Goal: Find specific page/section: Find specific page/section

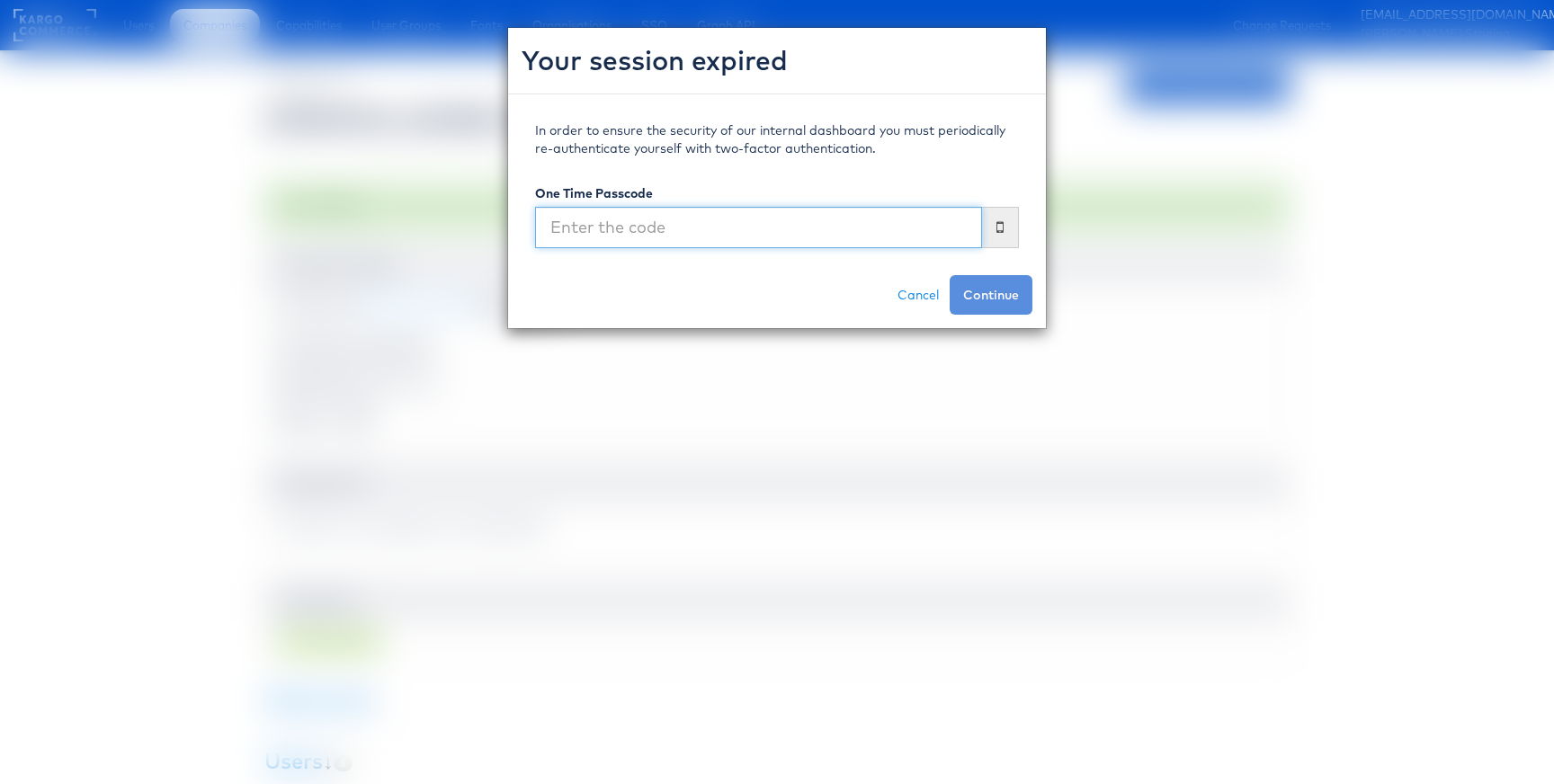
click at [671, 227] on input "text" at bounding box center [758, 226] width 447 height 41
type input "628913"
click at [949, 275] on button "Continue" at bounding box center [991, 295] width 83 height 39
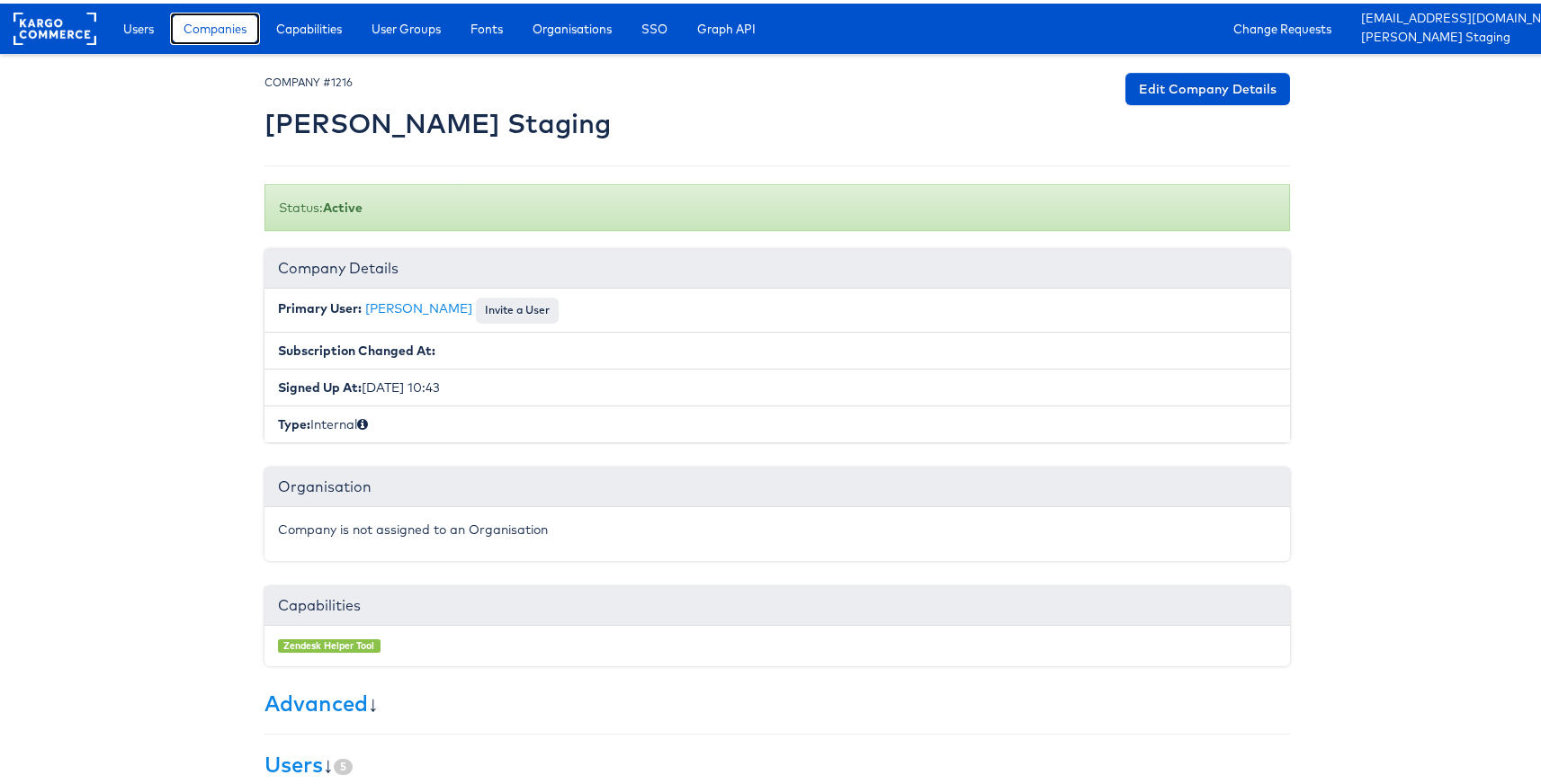
click at [206, 29] on span "Companies" at bounding box center [215, 25] width 63 height 18
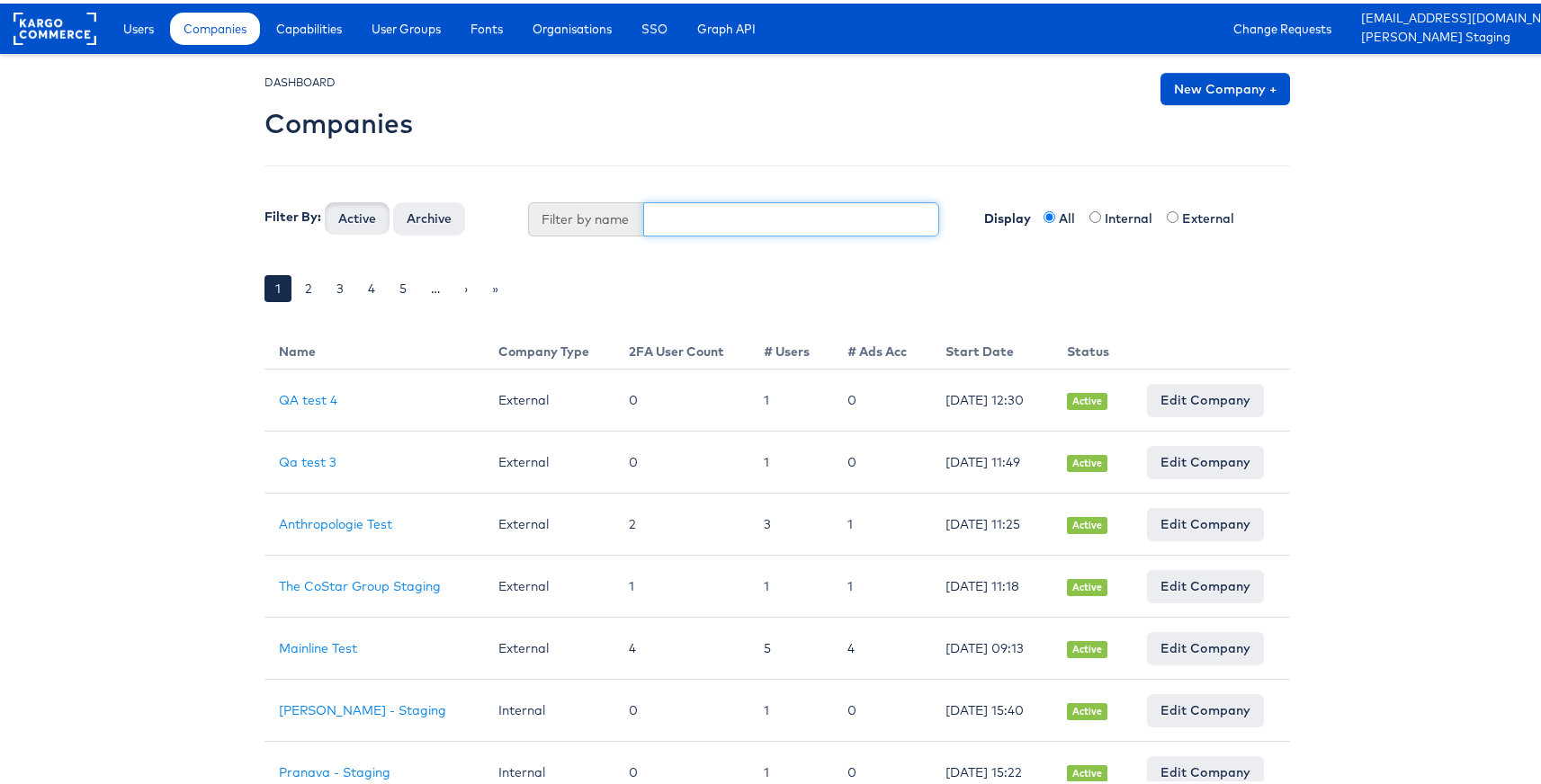
click at [662, 212] on input "text" at bounding box center [791, 216] width 297 height 35
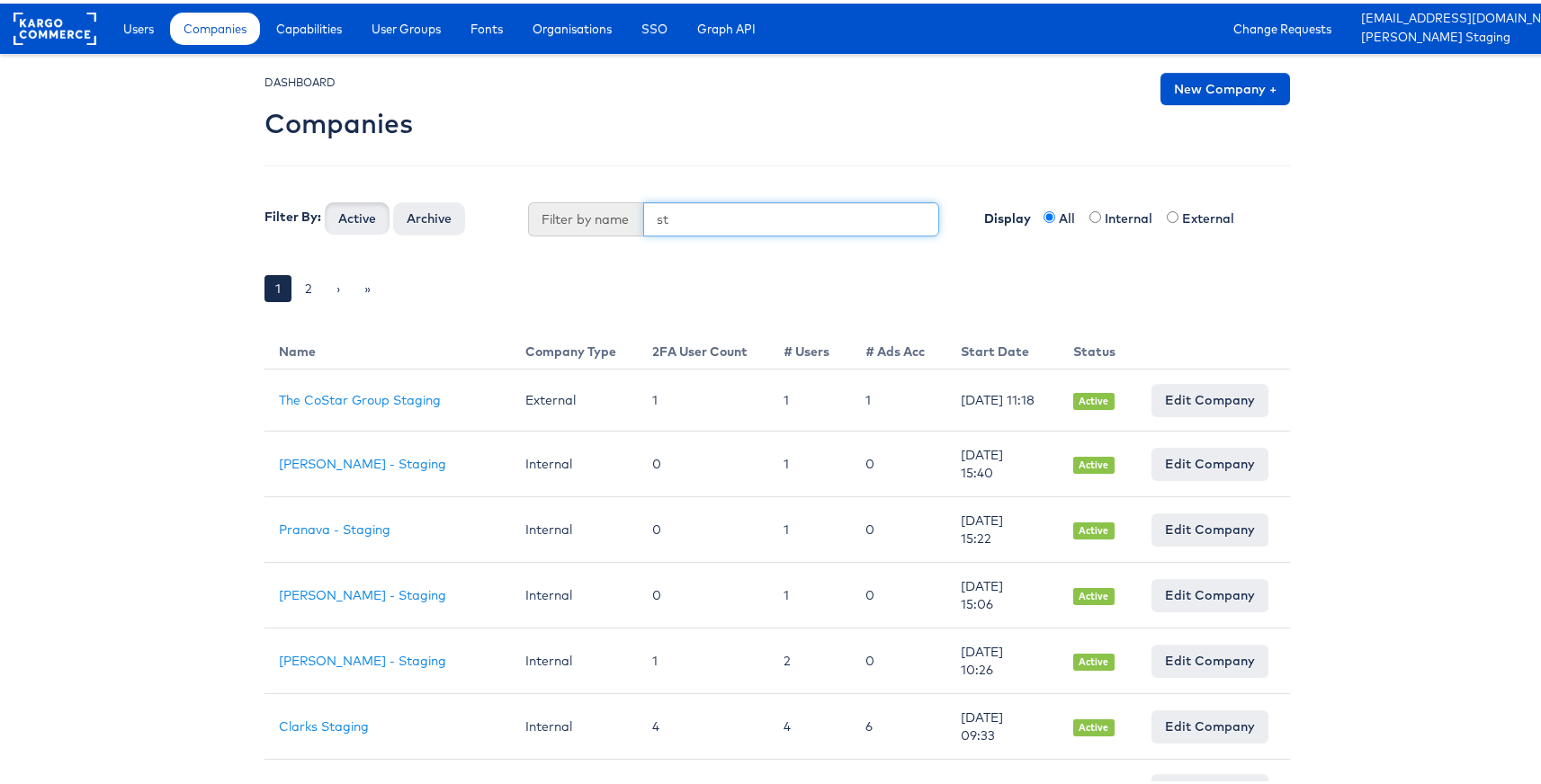
type input "s"
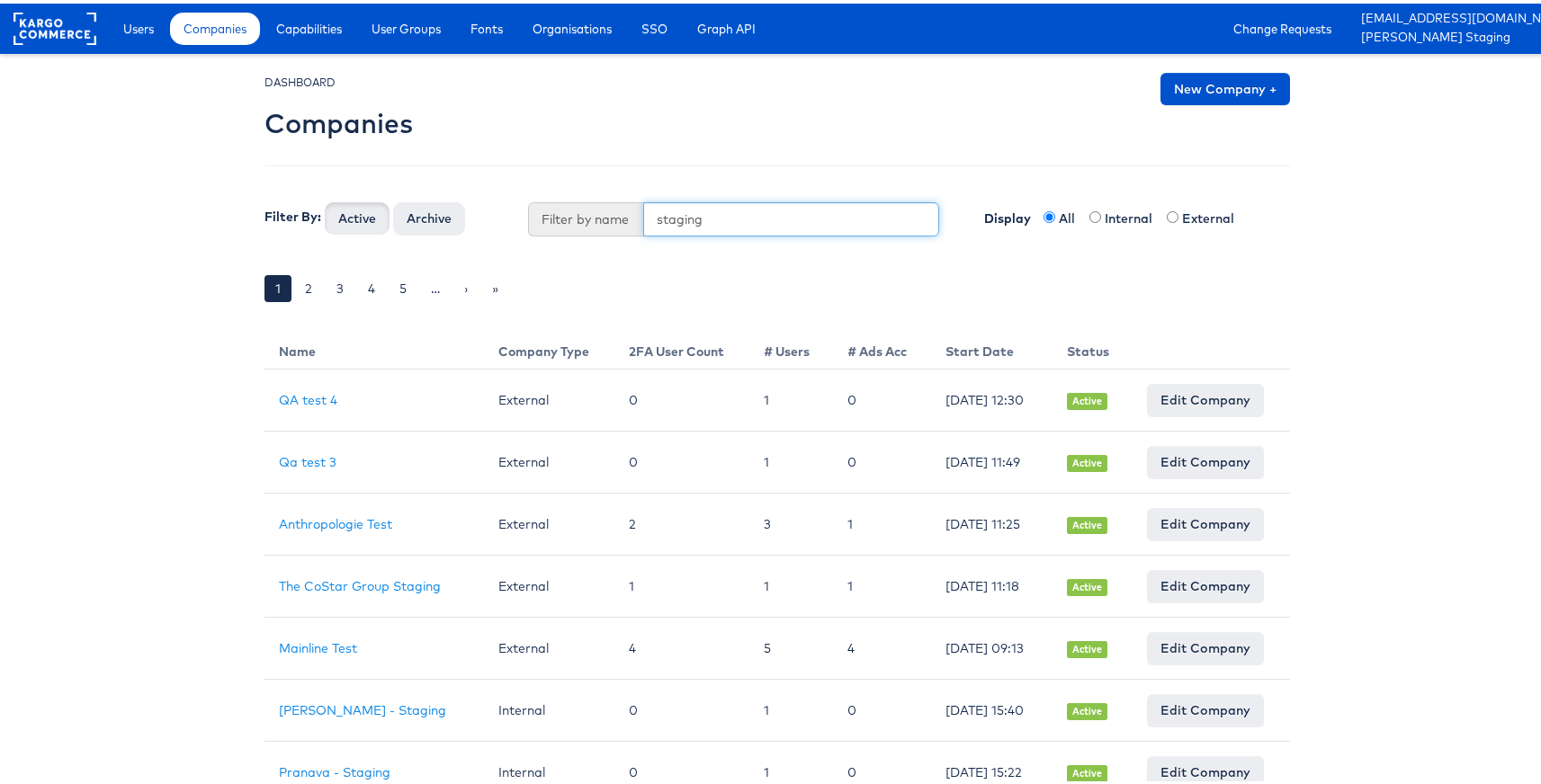
type input "staging"
click at [325, 199] on button "Active" at bounding box center [356, 215] width 64 height 33
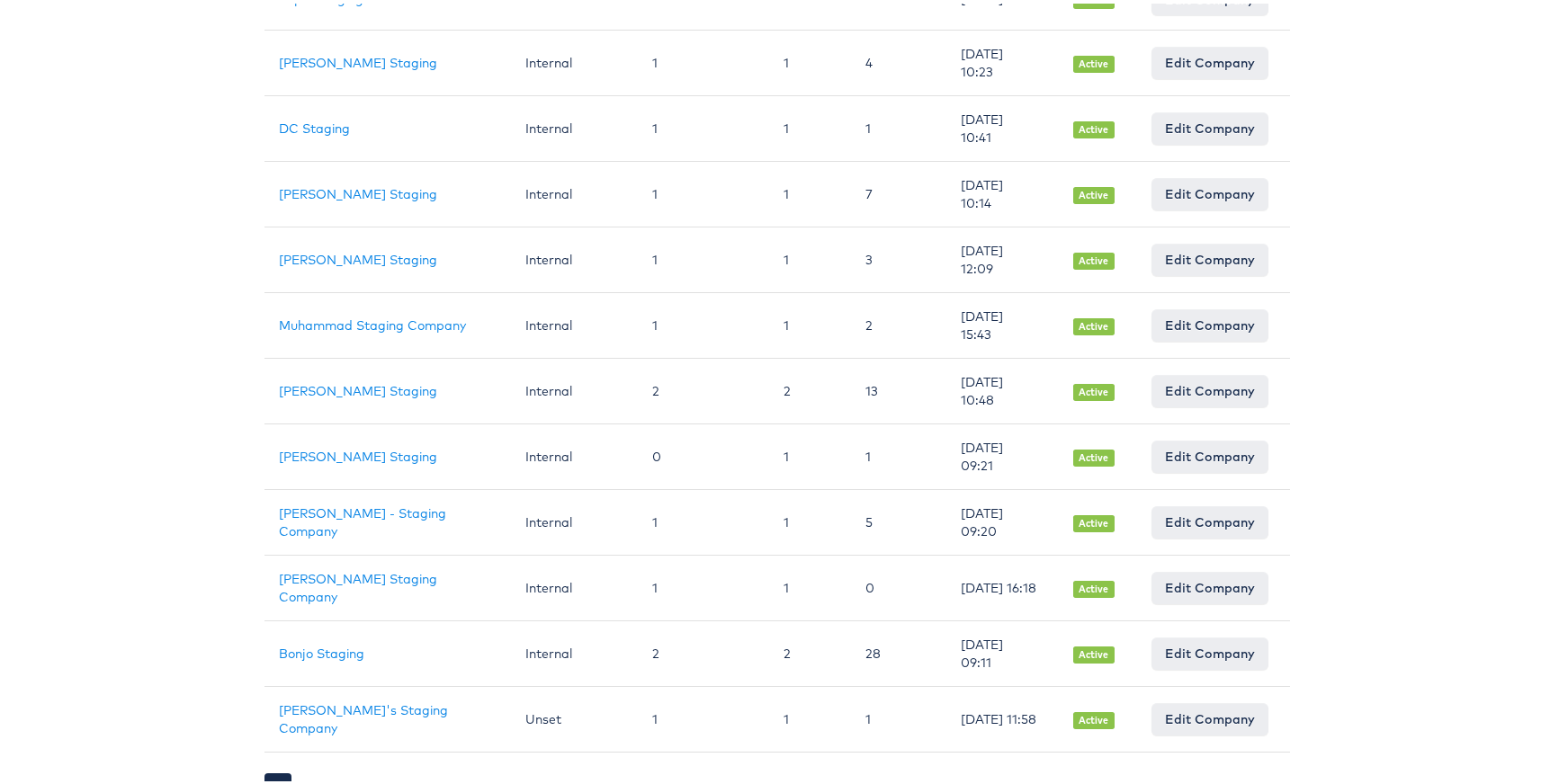
scroll to position [1253, 0]
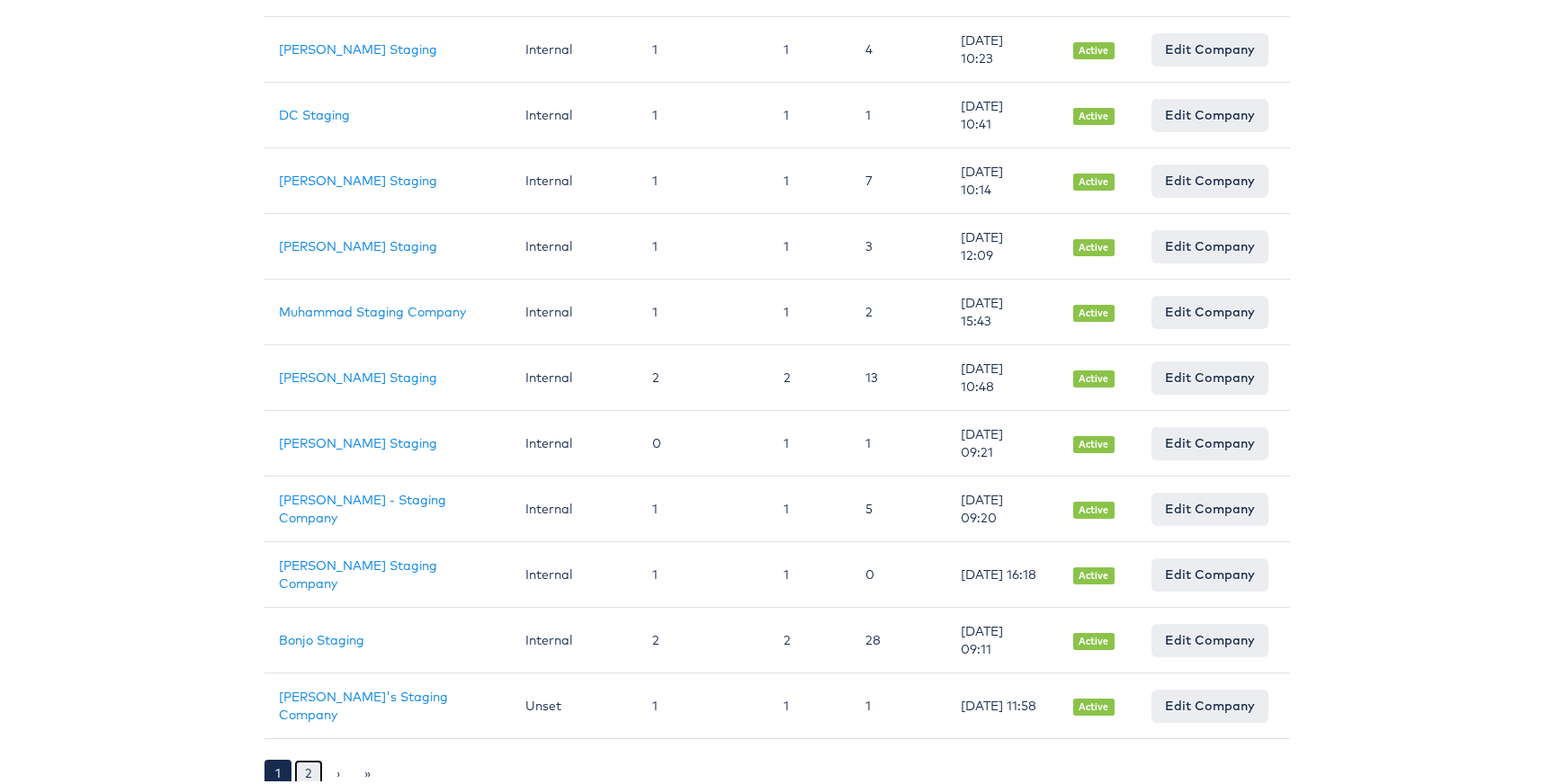
click at [297, 761] on link "2" at bounding box center [308, 770] width 29 height 27
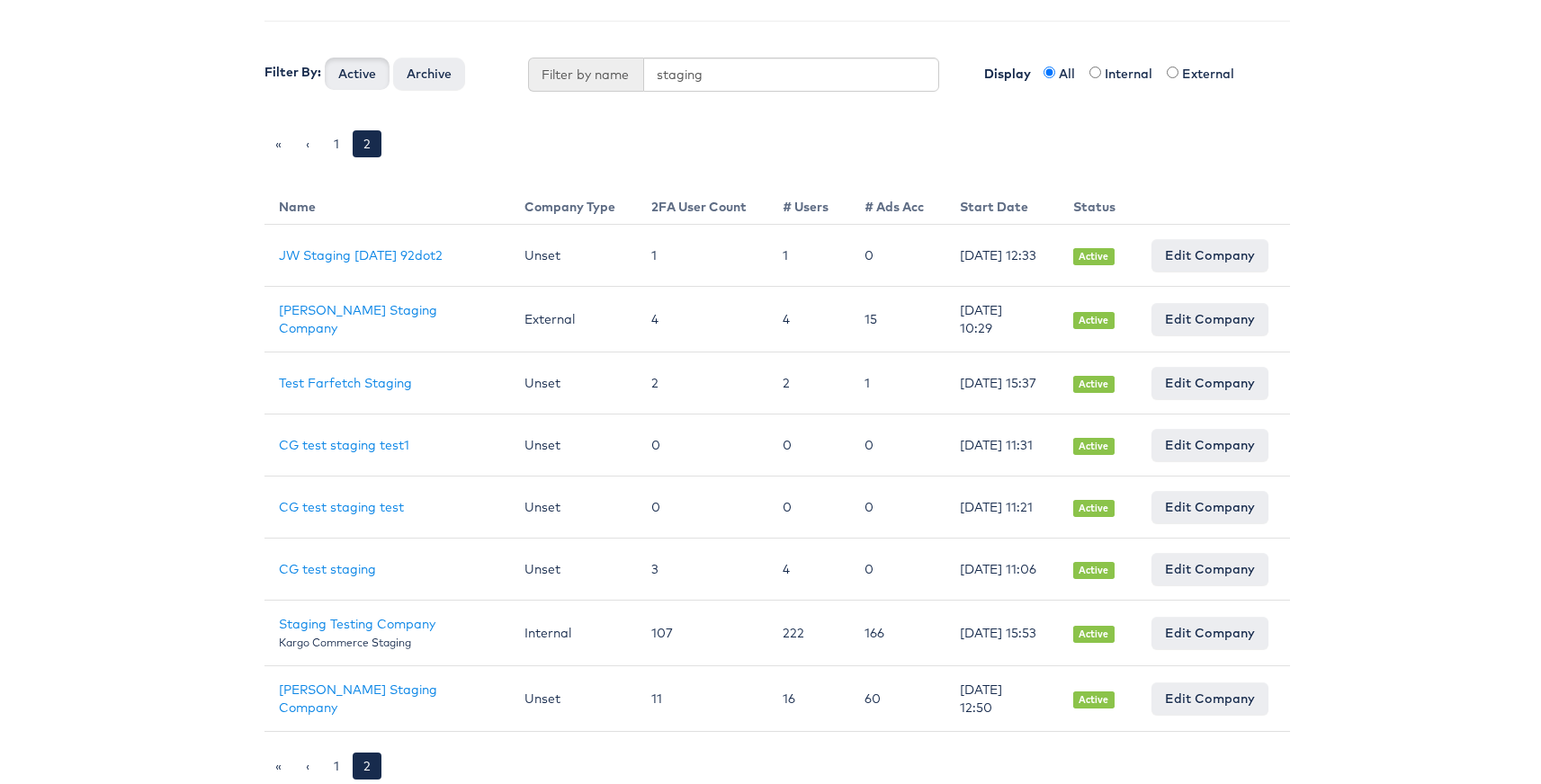
scroll to position [152, 0]
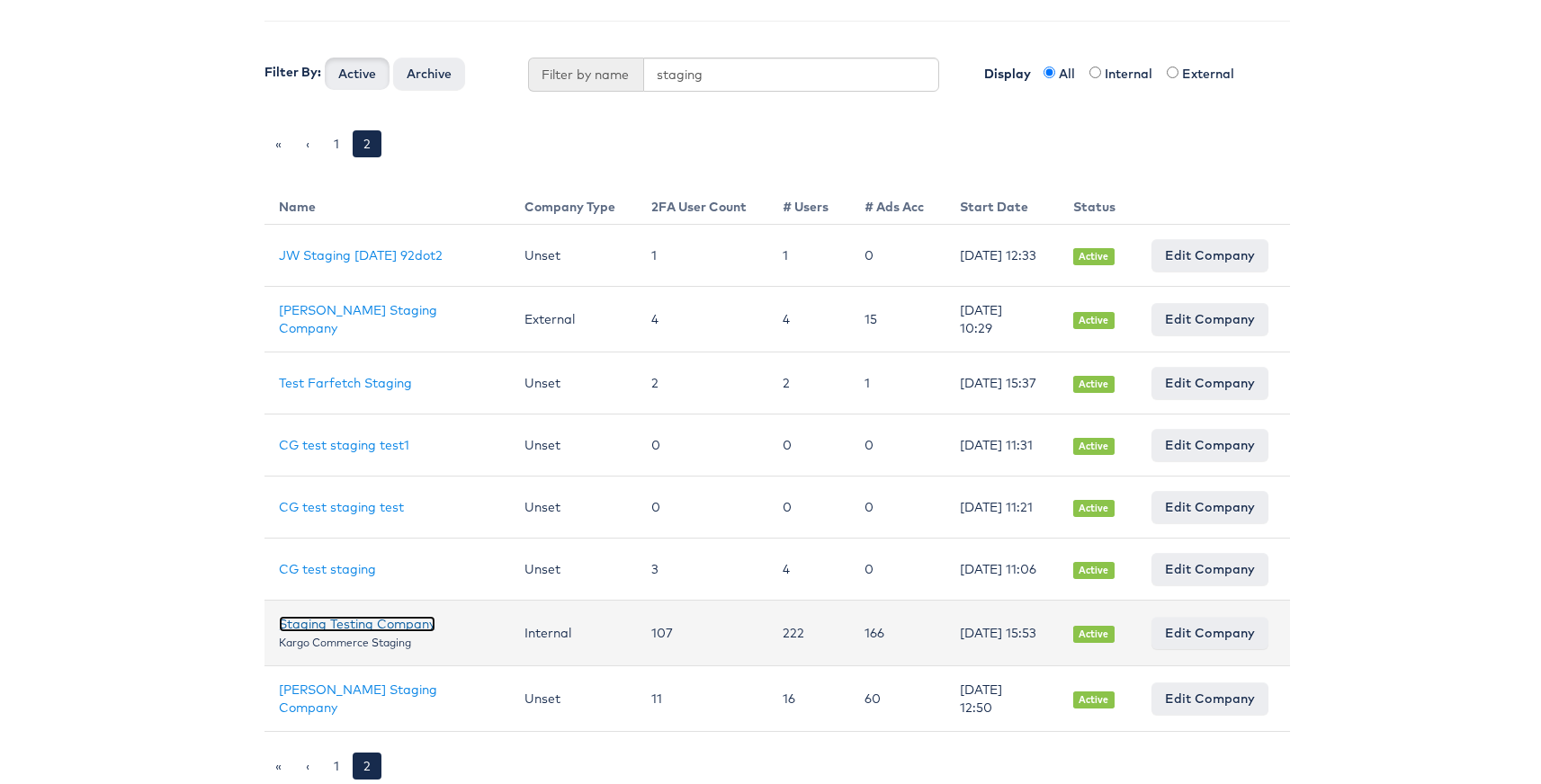
click at [329, 619] on link "Staging Testing Company" at bounding box center [356, 620] width 157 height 16
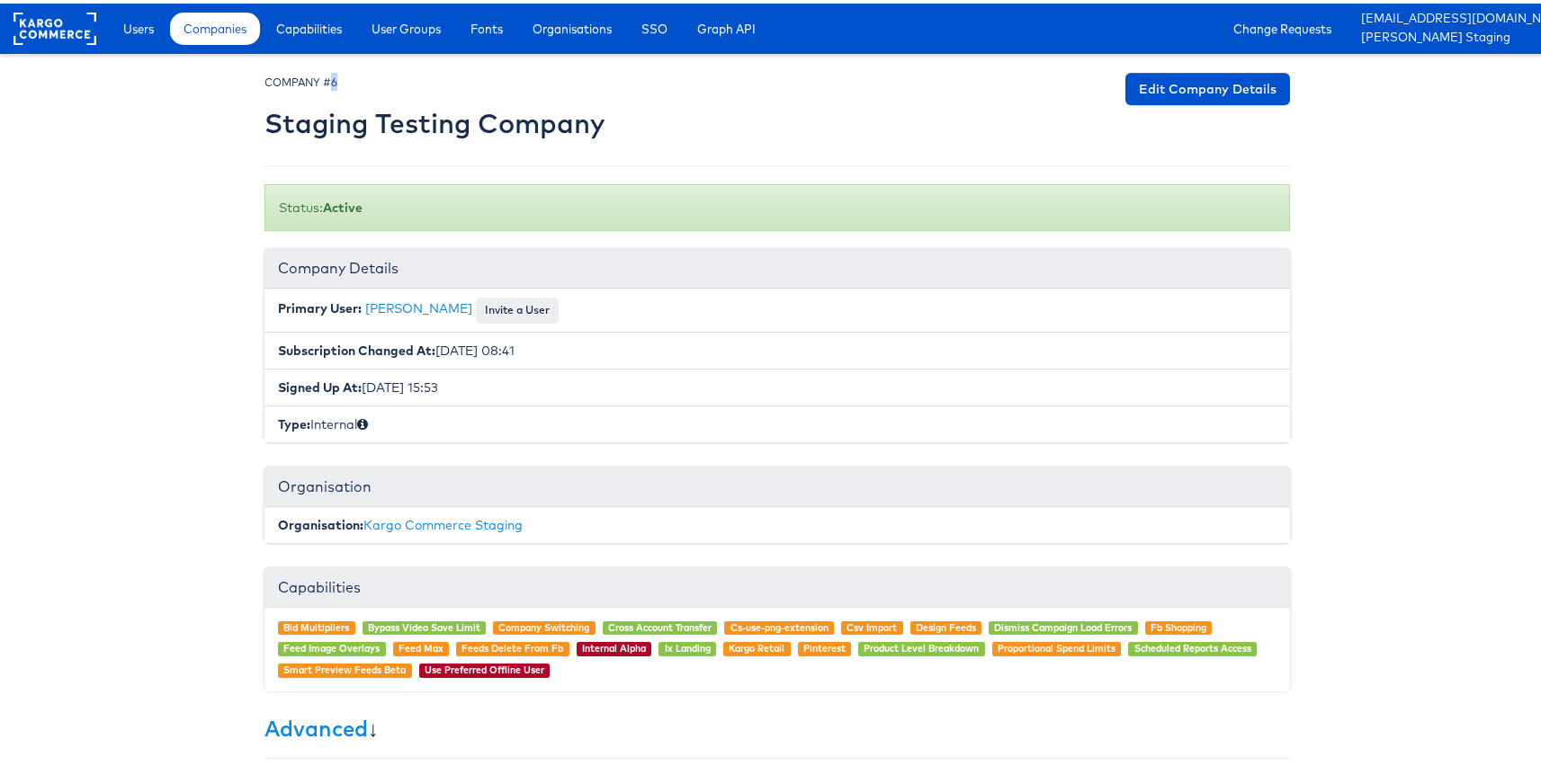
drag, startPoint x: 334, startPoint y: 78, endPoint x: 323, endPoint y: 78, distance: 11.0
click at [323, 78] on div "COMPANY #6 Staging Testing Company" at bounding box center [434, 107] width 340 height 75
copy small "6"
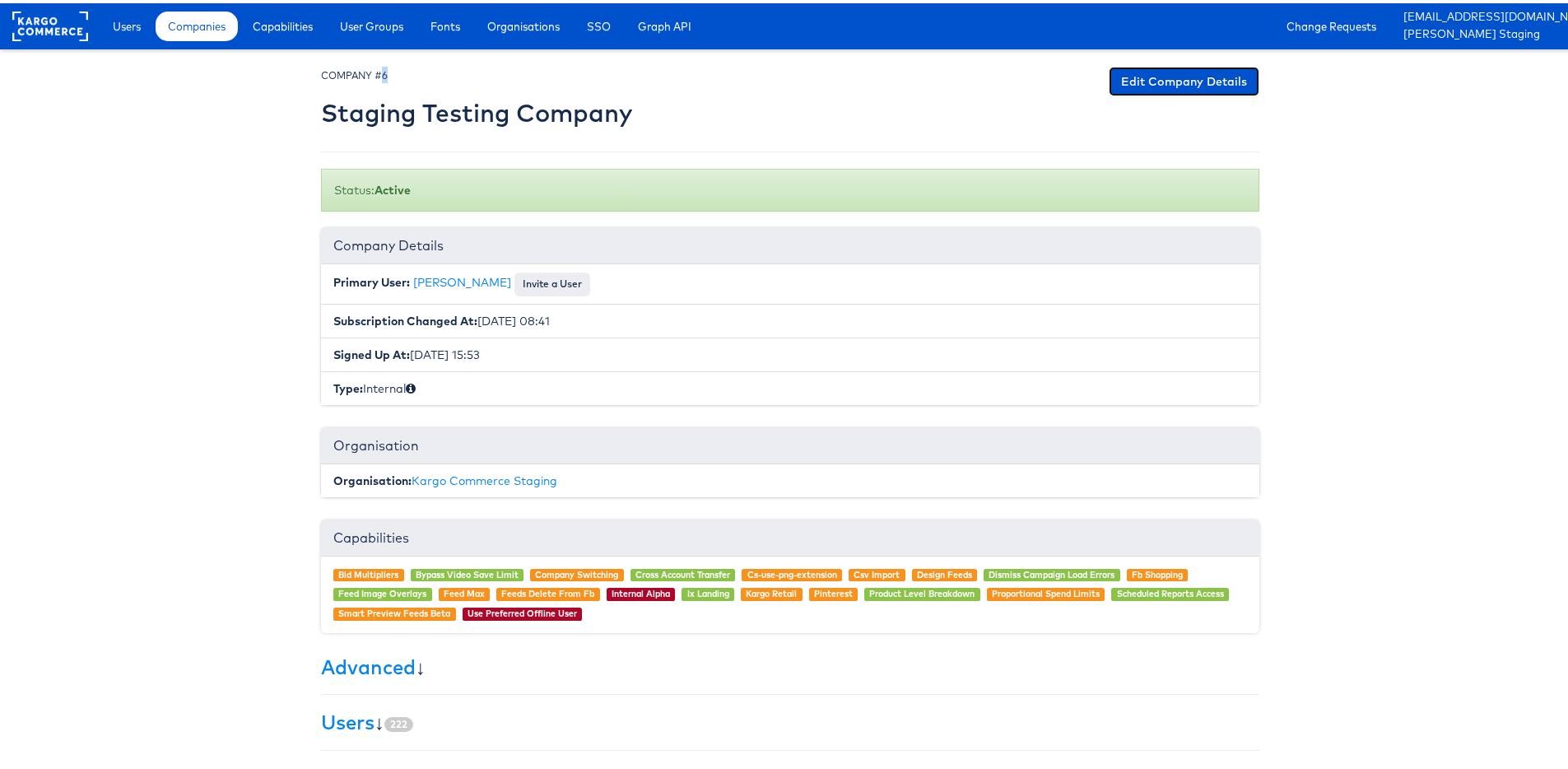
click at [1174, 87] on link "Edit Company Details" at bounding box center [1183, 78] width 150 height 30
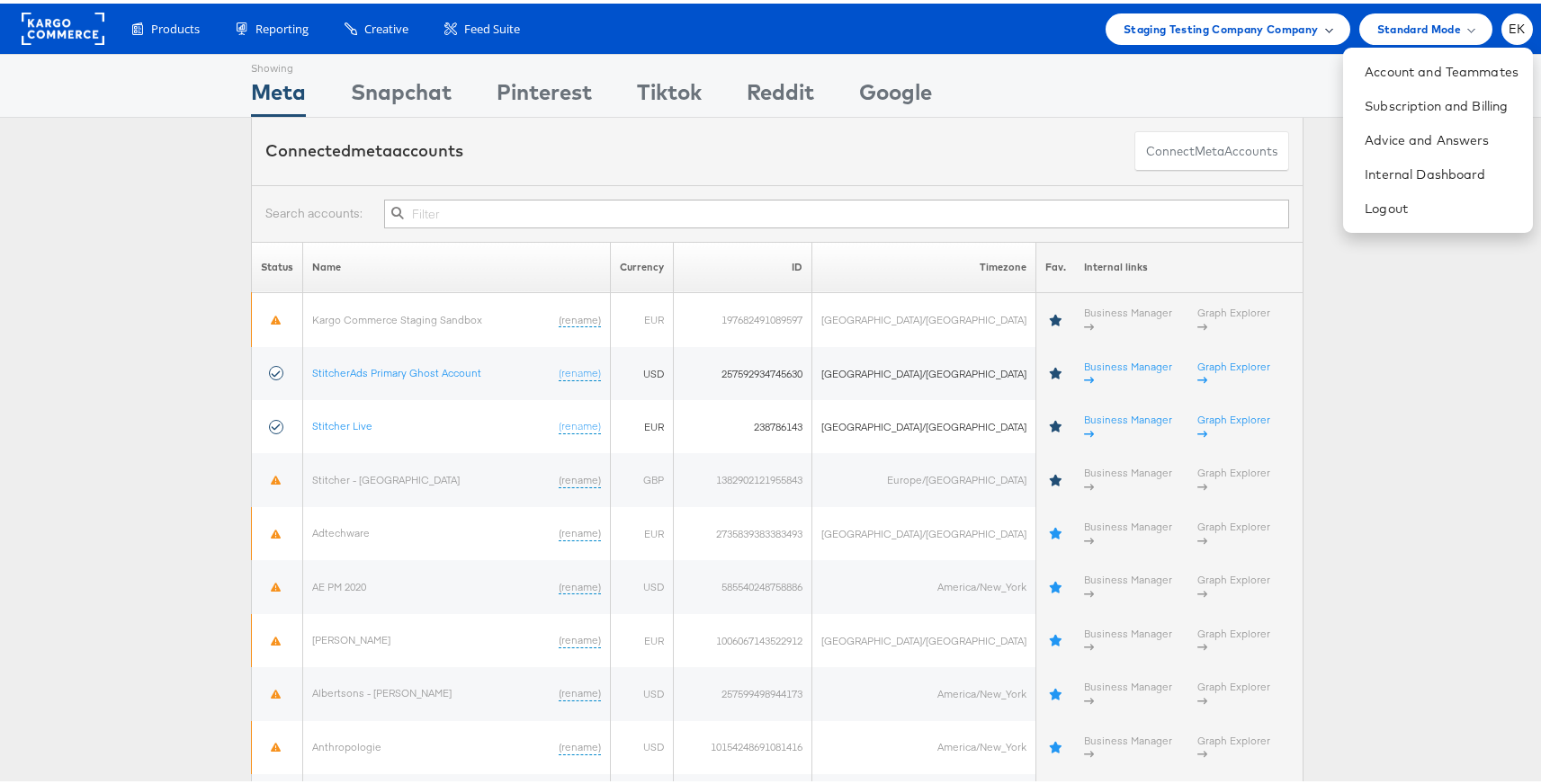
click at [1312, 30] on div "Staging Testing Company Company" at bounding box center [1227, 26] width 208 height 19
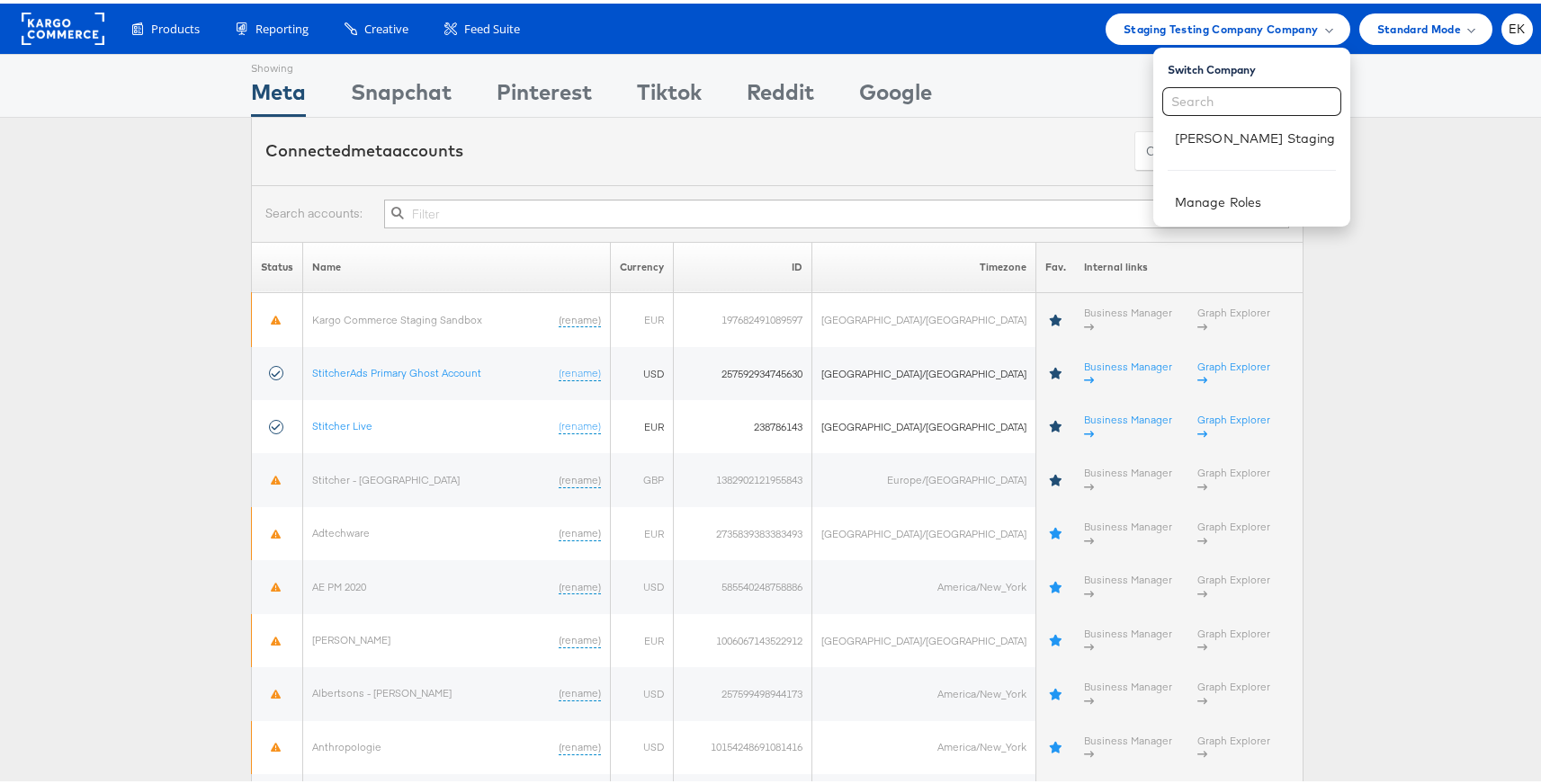
click at [1034, 78] on div "Showing Meta Showing Snapchat Showing Pinterest Showing Tiktok Showing Reddit S…" at bounding box center [777, 82] width 1052 height 62
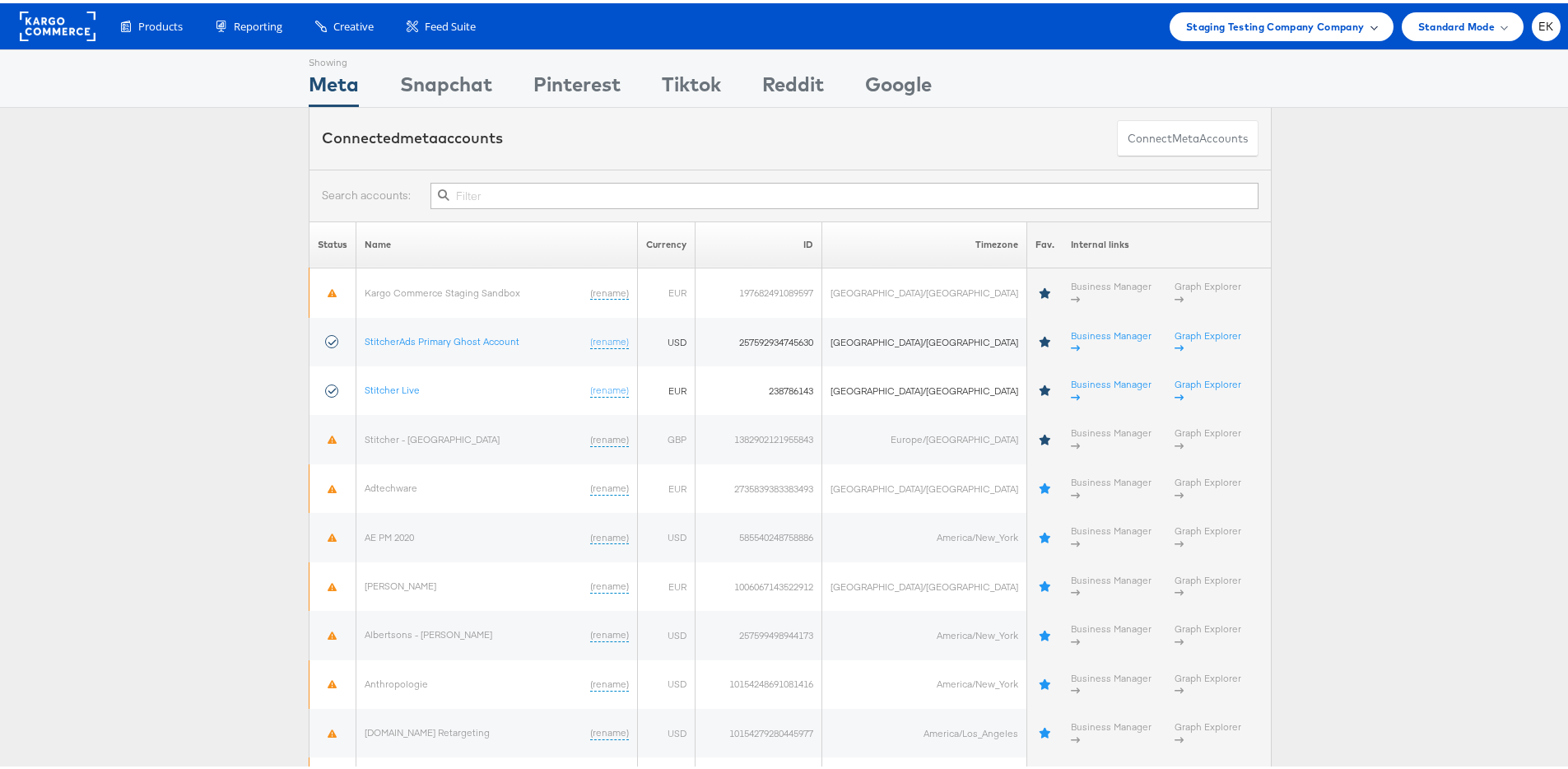
click at [1347, 33] on div "Staging Testing Company Company" at bounding box center [1281, 23] width 224 height 29
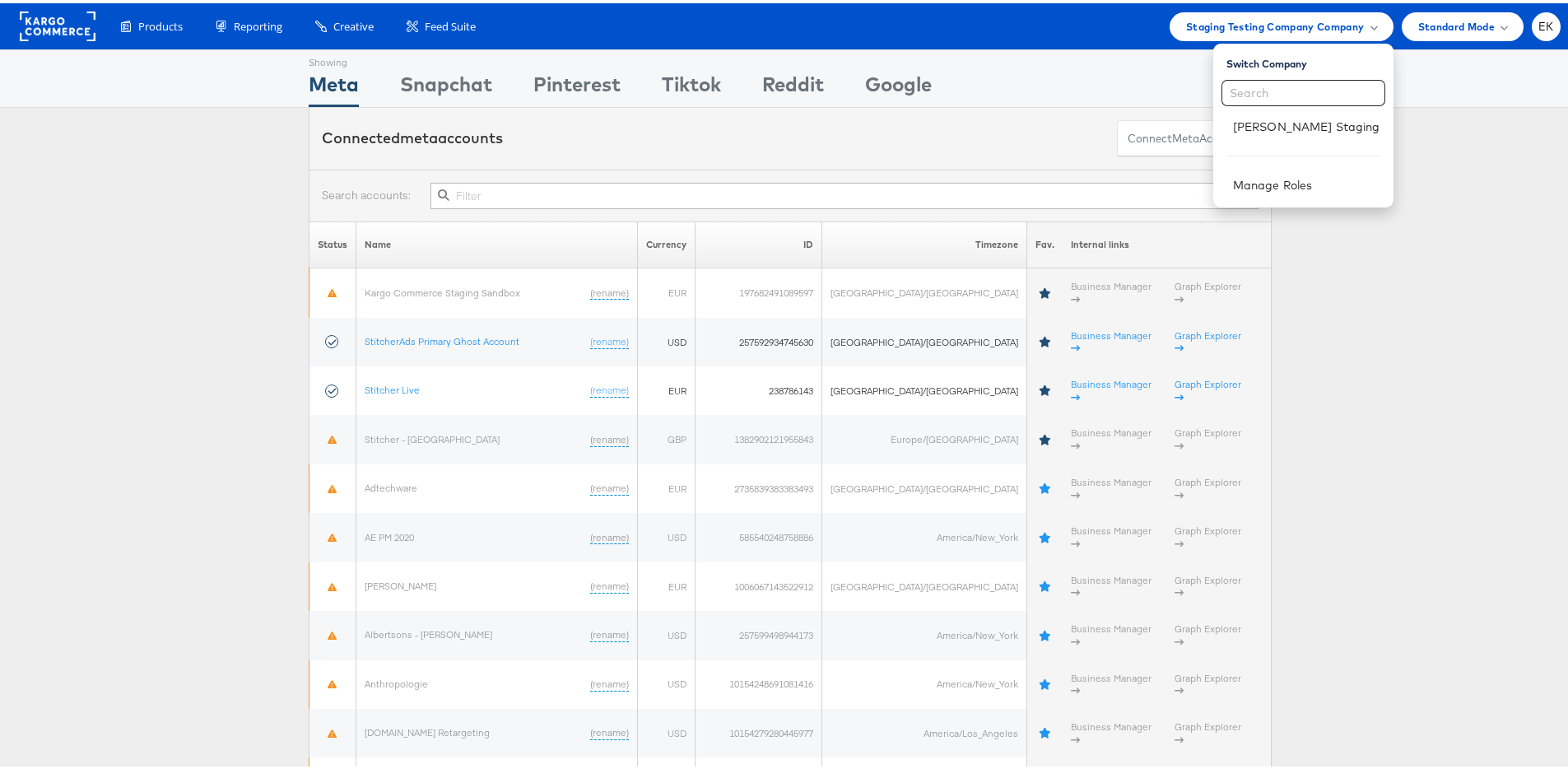
click at [1409, 157] on div "Connected meta accounts Connect meta Accounts" at bounding box center [790, 135] width 1580 height 62
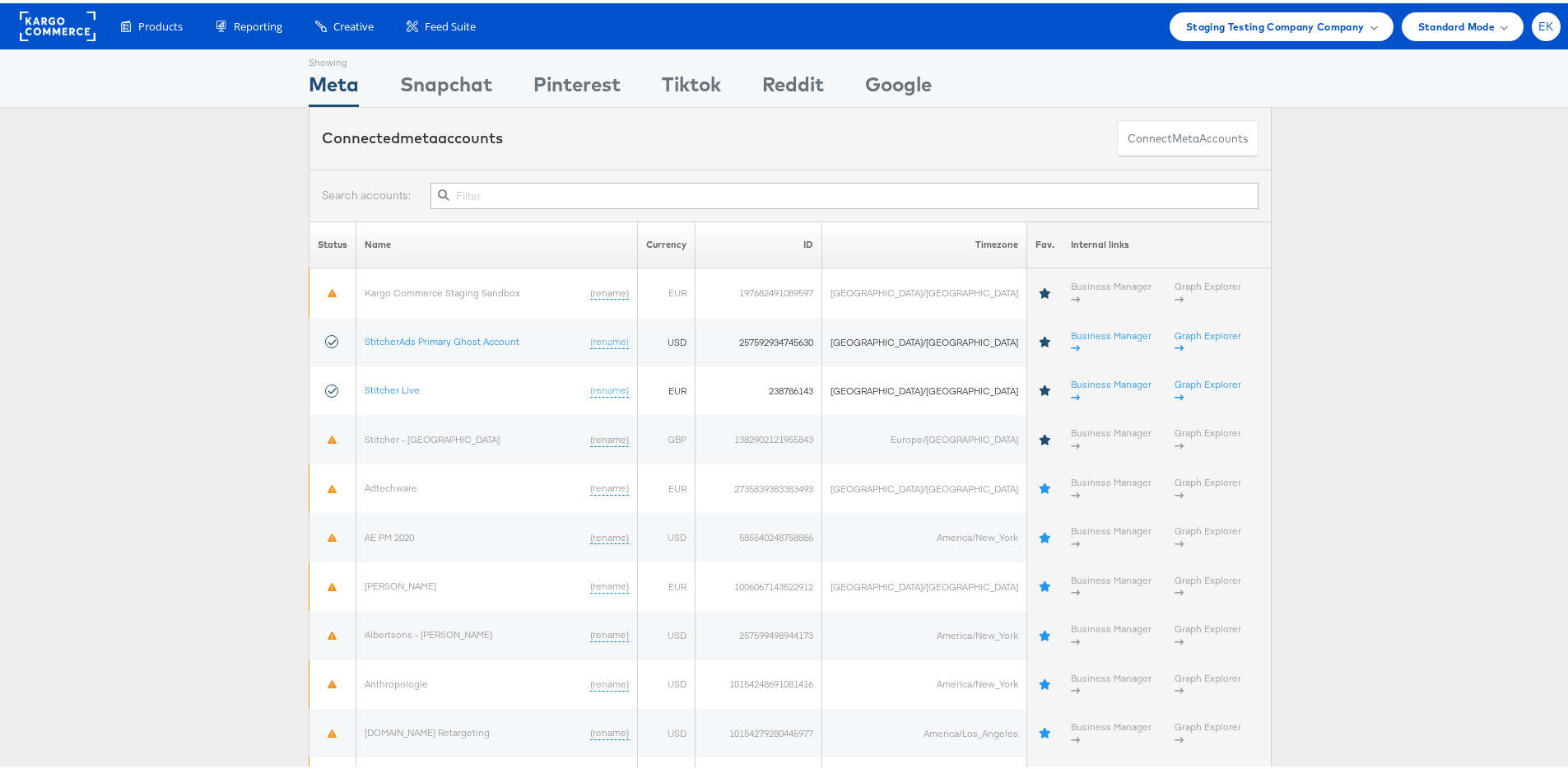
click at [1409, 31] on div "EK" at bounding box center [1545, 23] width 29 height 29
click at [1353, 20] on div "Staging Testing Company Company" at bounding box center [1281, 24] width 191 height 18
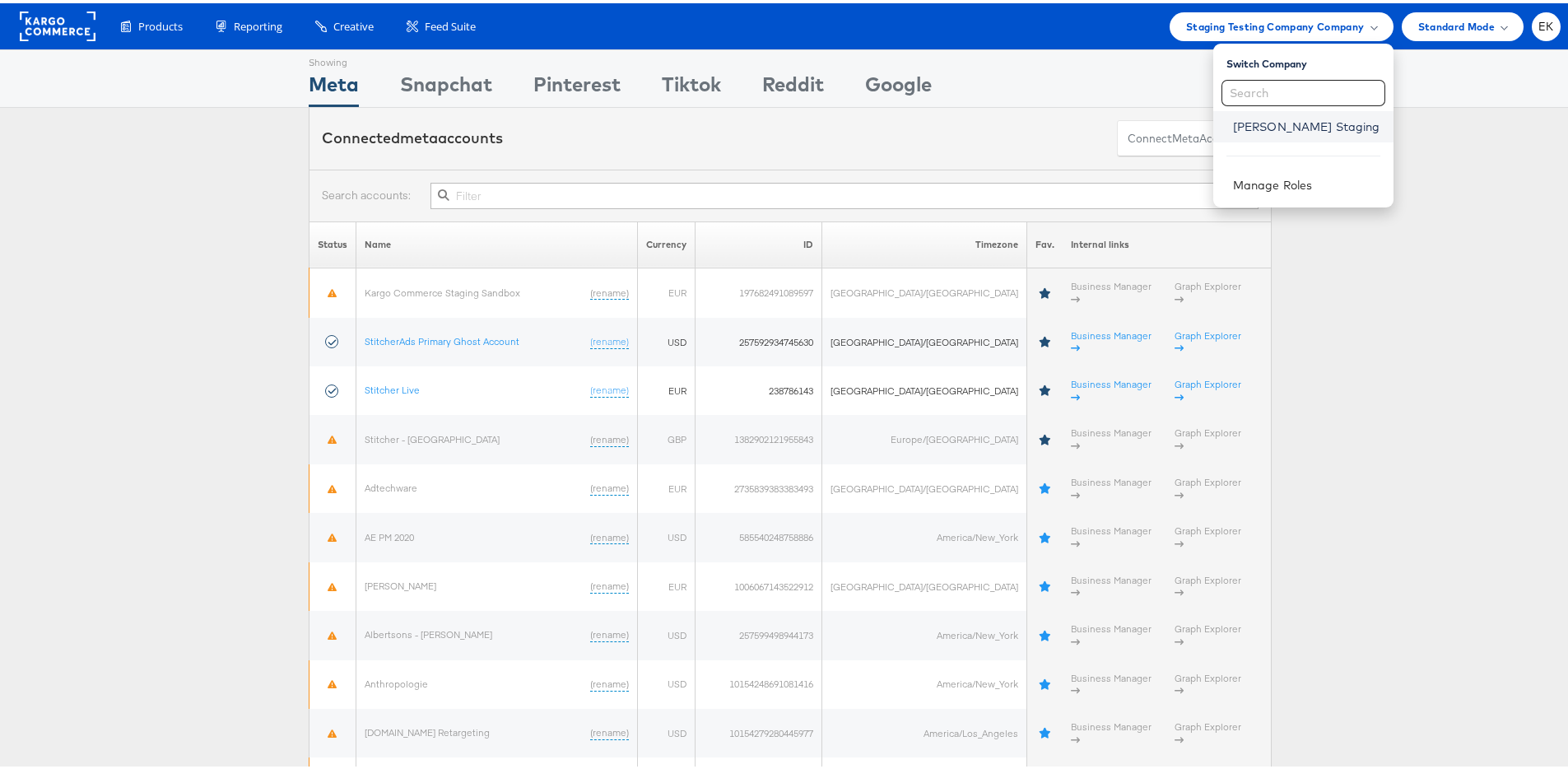
click at [1313, 125] on link "Eoin Kelly Staging" at bounding box center [1306, 123] width 148 height 17
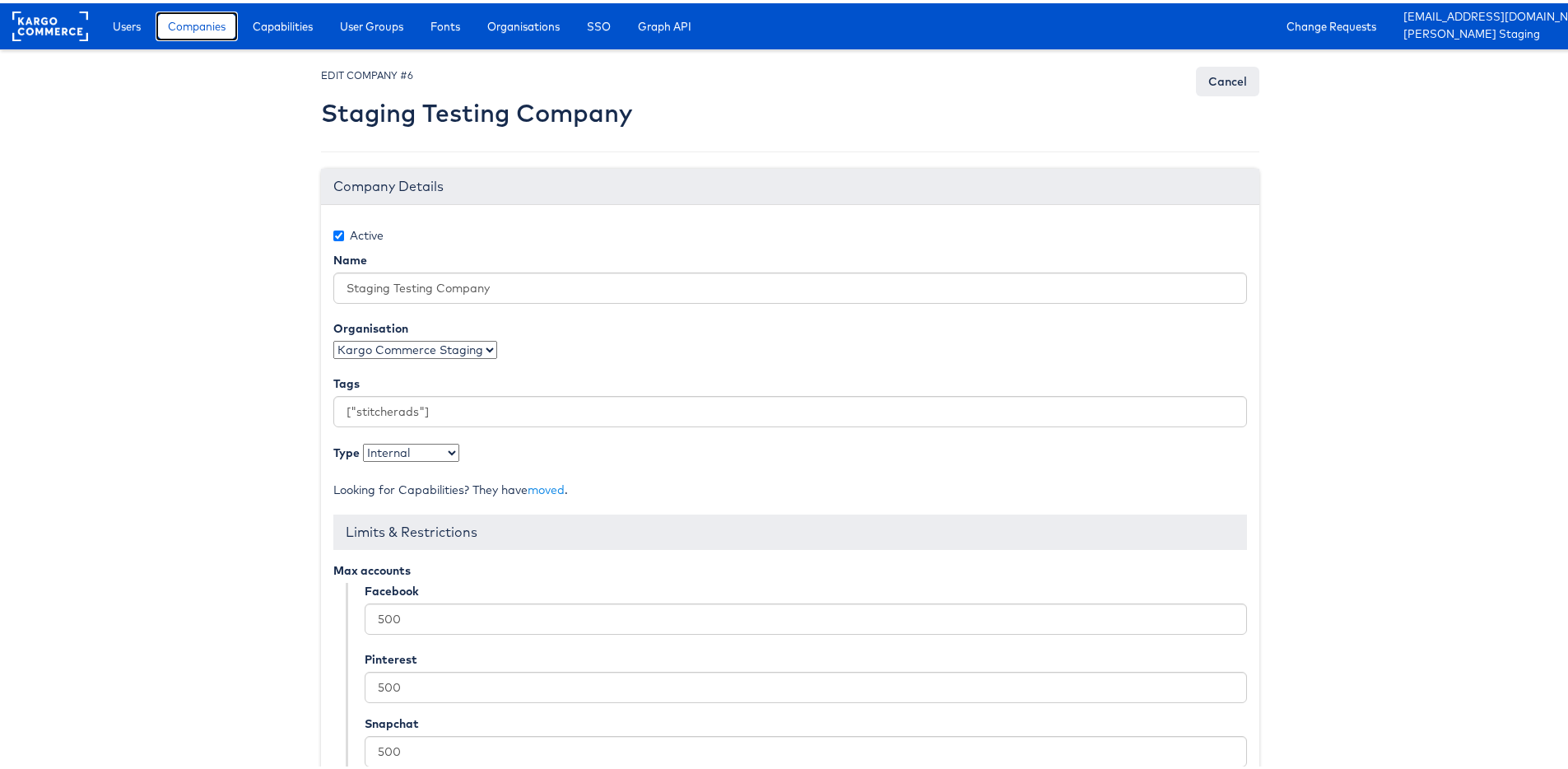
click at [206, 31] on span "Companies" at bounding box center [197, 23] width 58 height 17
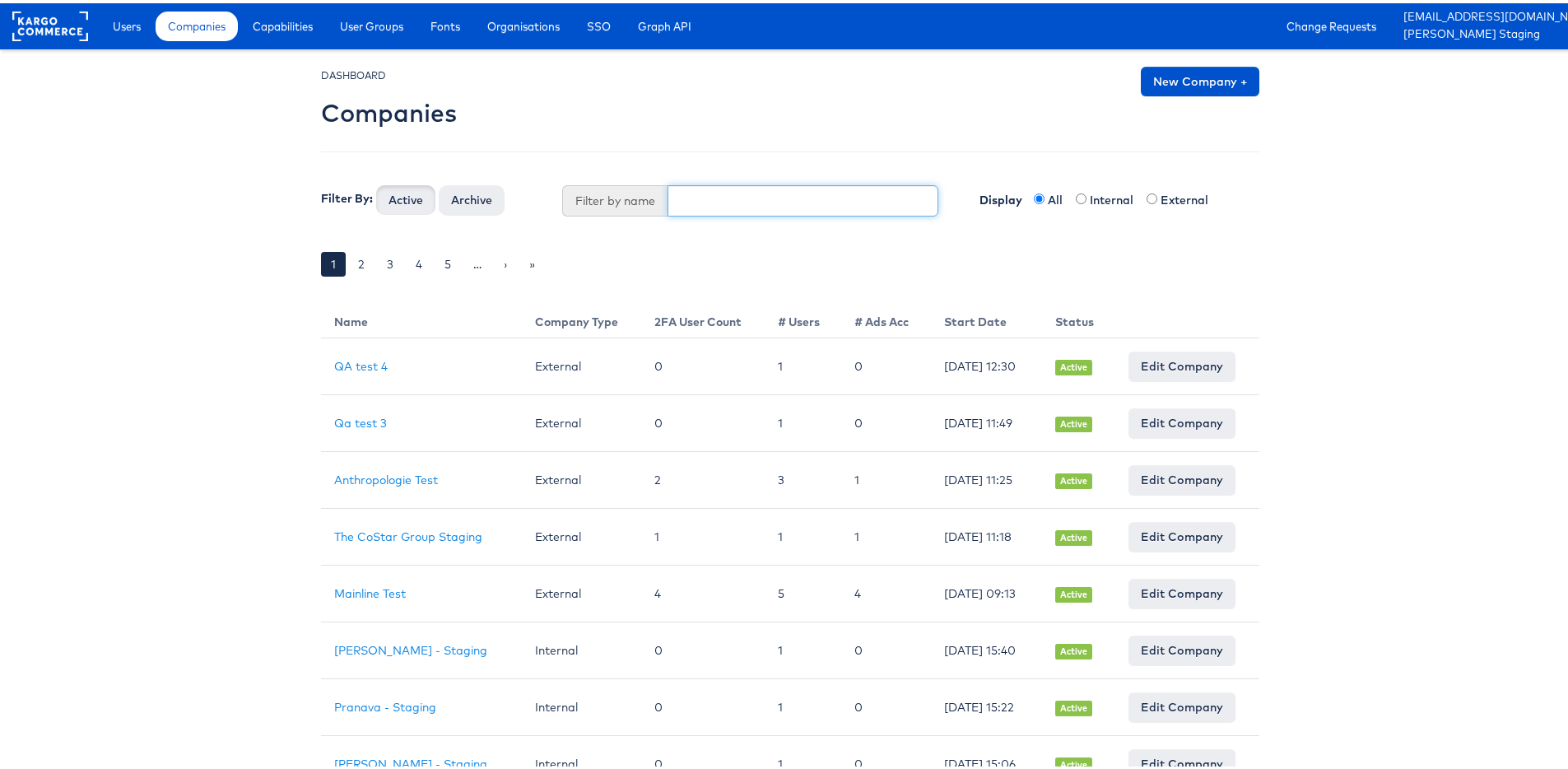
click at [707, 213] on input "text" at bounding box center [803, 198] width 271 height 32
type input "staging"
click at [376, 182] on button "Active" at bounding box center [405, 197] width 59 height 30
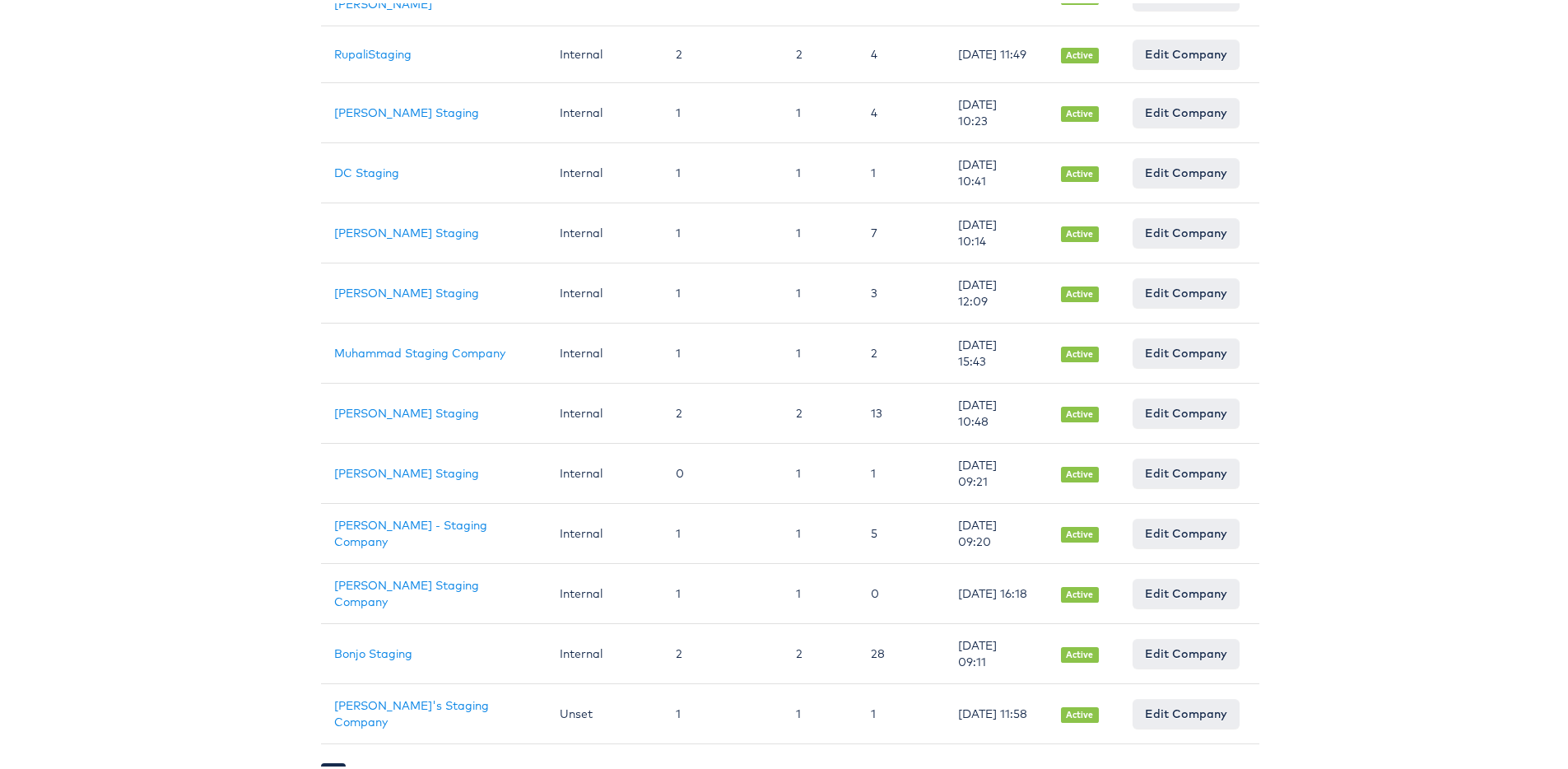
scroll to position [1097, 0]
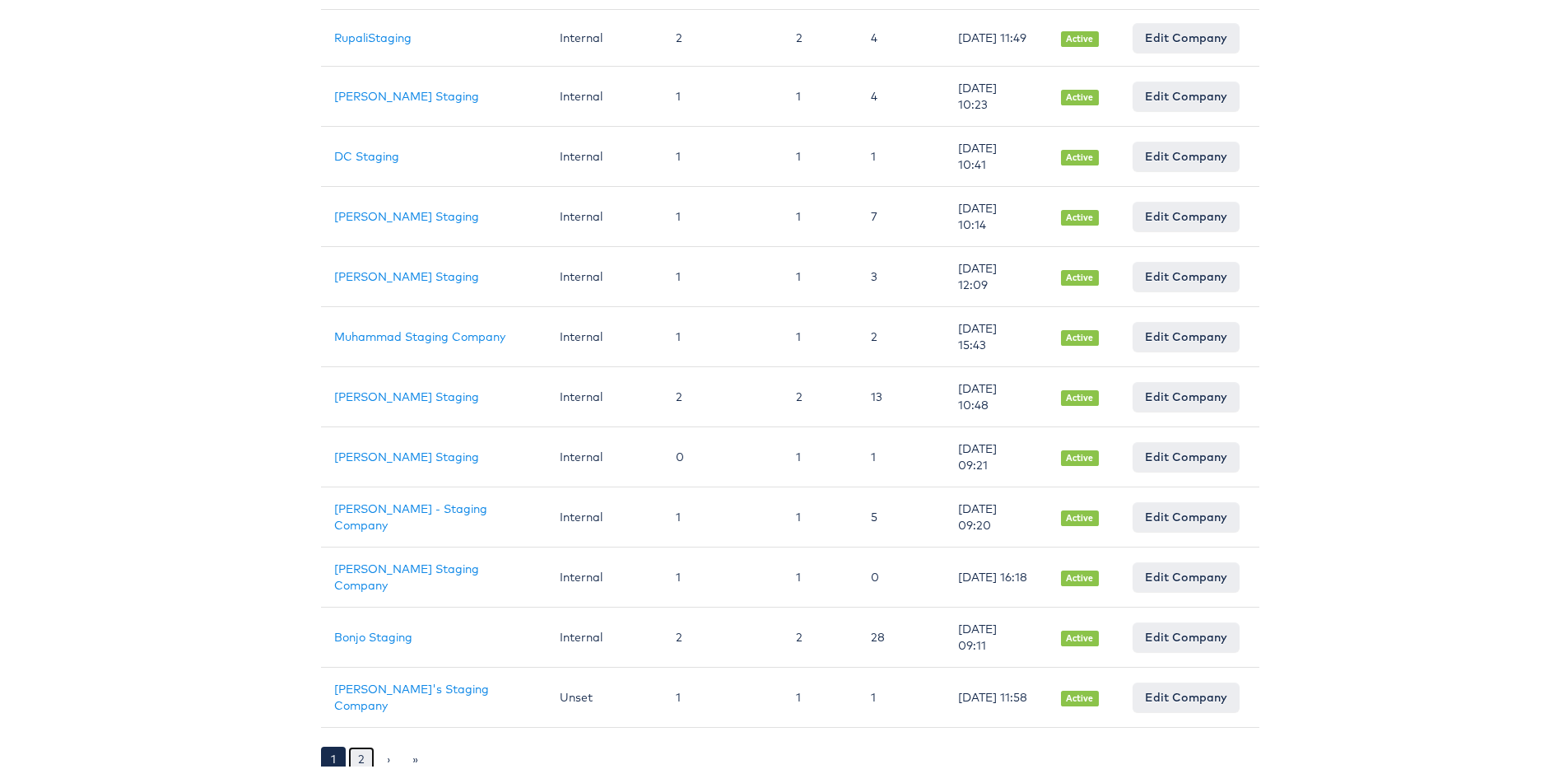
click at [358, 753] on link "2" at bounding box center [361, 756] width 26 height 25
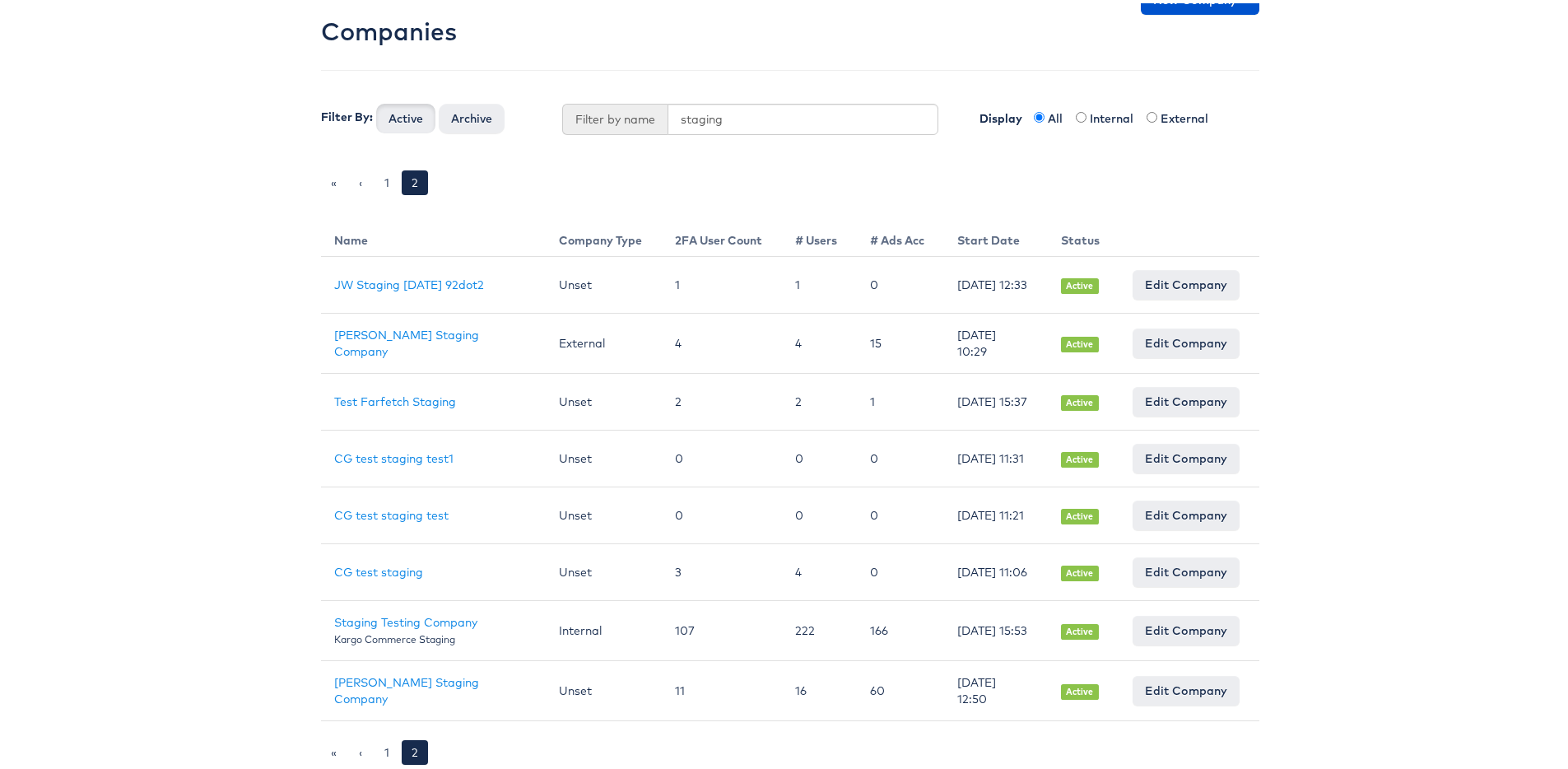
scroll to position [88, 0]
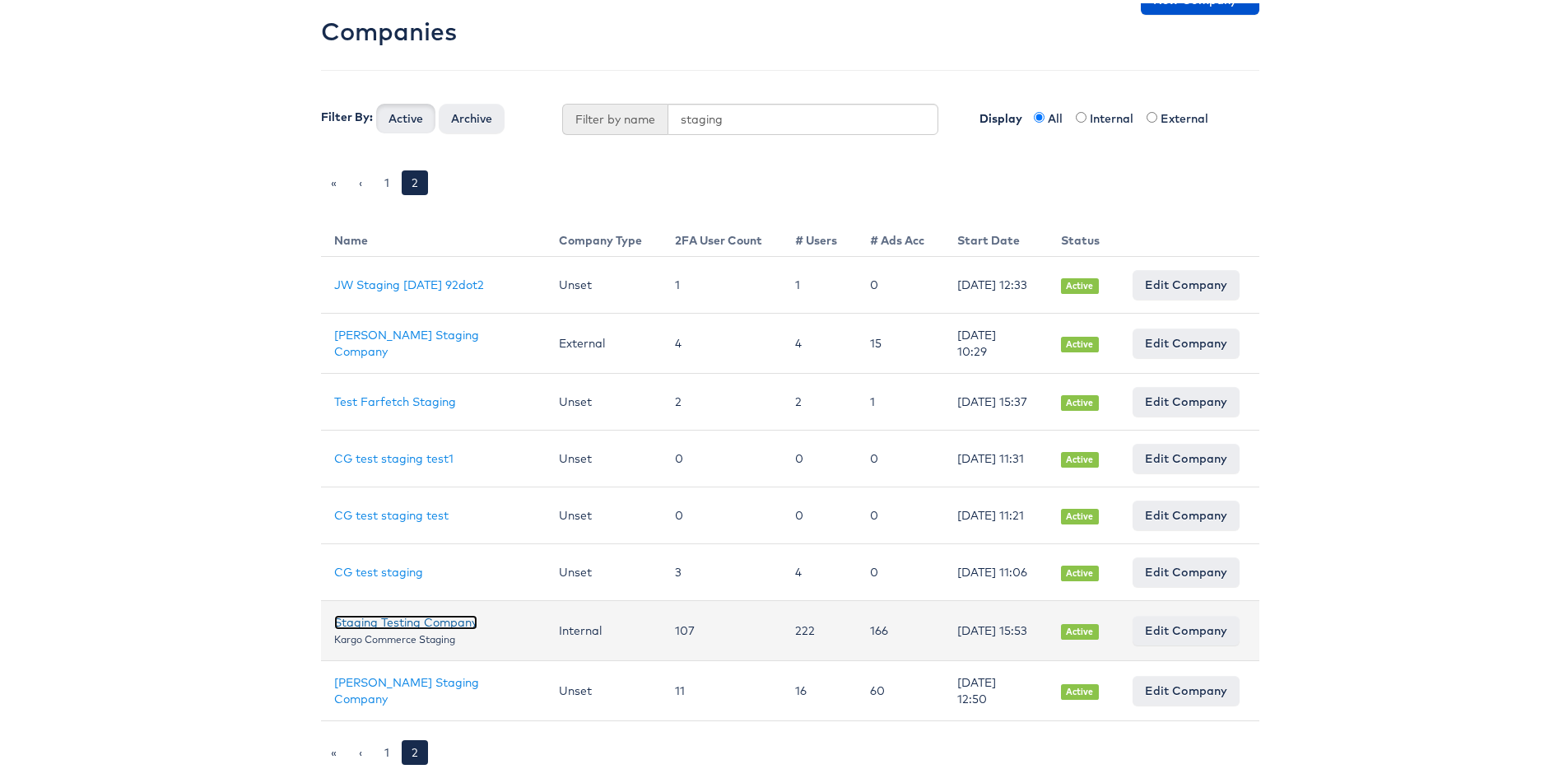
click at [399, 618] on link "Staging Testing Company" at bounding box center [405, 619] width 143 height 15
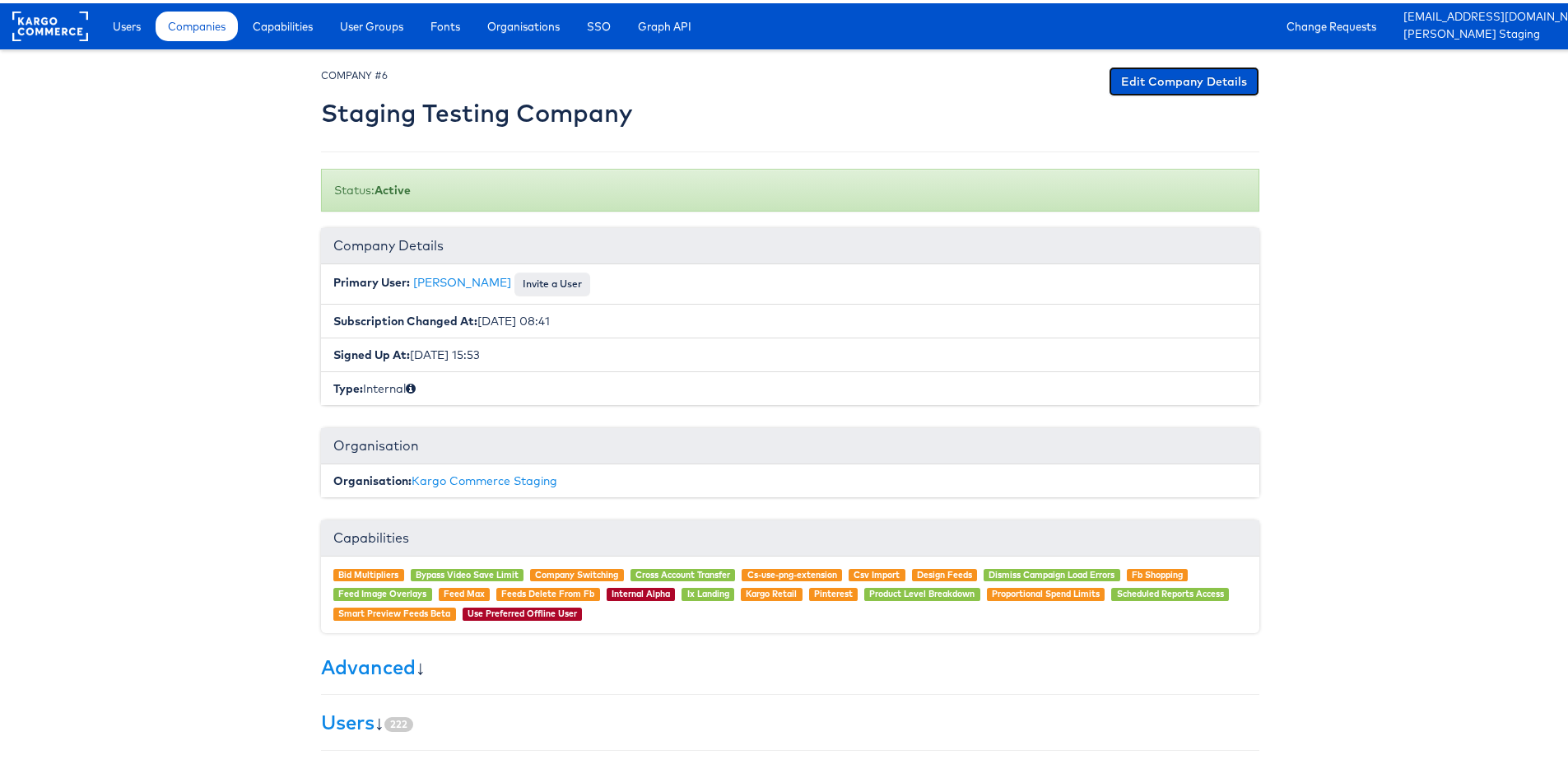
click at [1199, 84] on link "Edit Company Details" at bounding box center [1183, 78] width 150 height 30
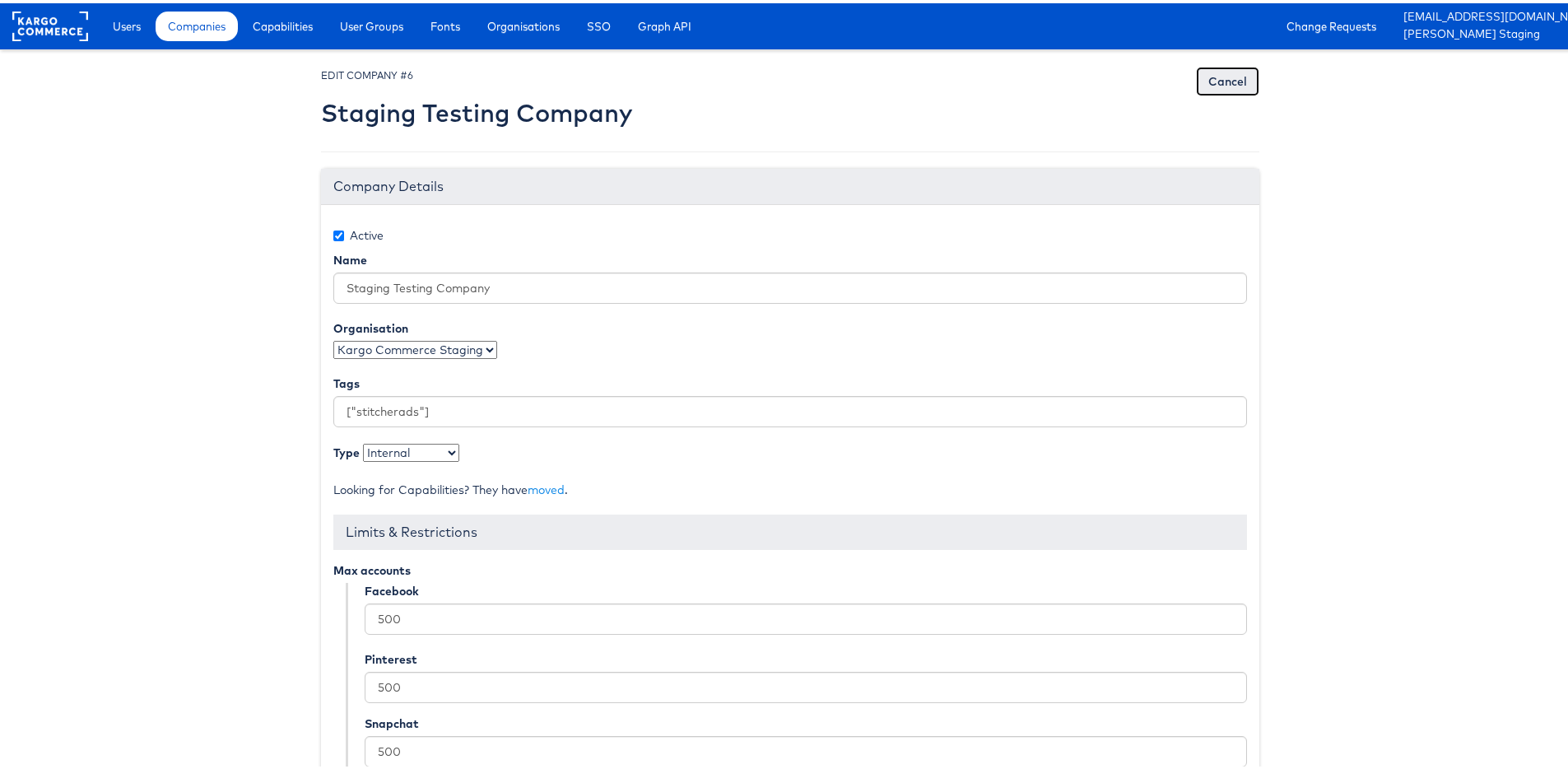
click at [1235, 70] on link "Cancel" at bounding box center [1227, 78] width 63 height 30
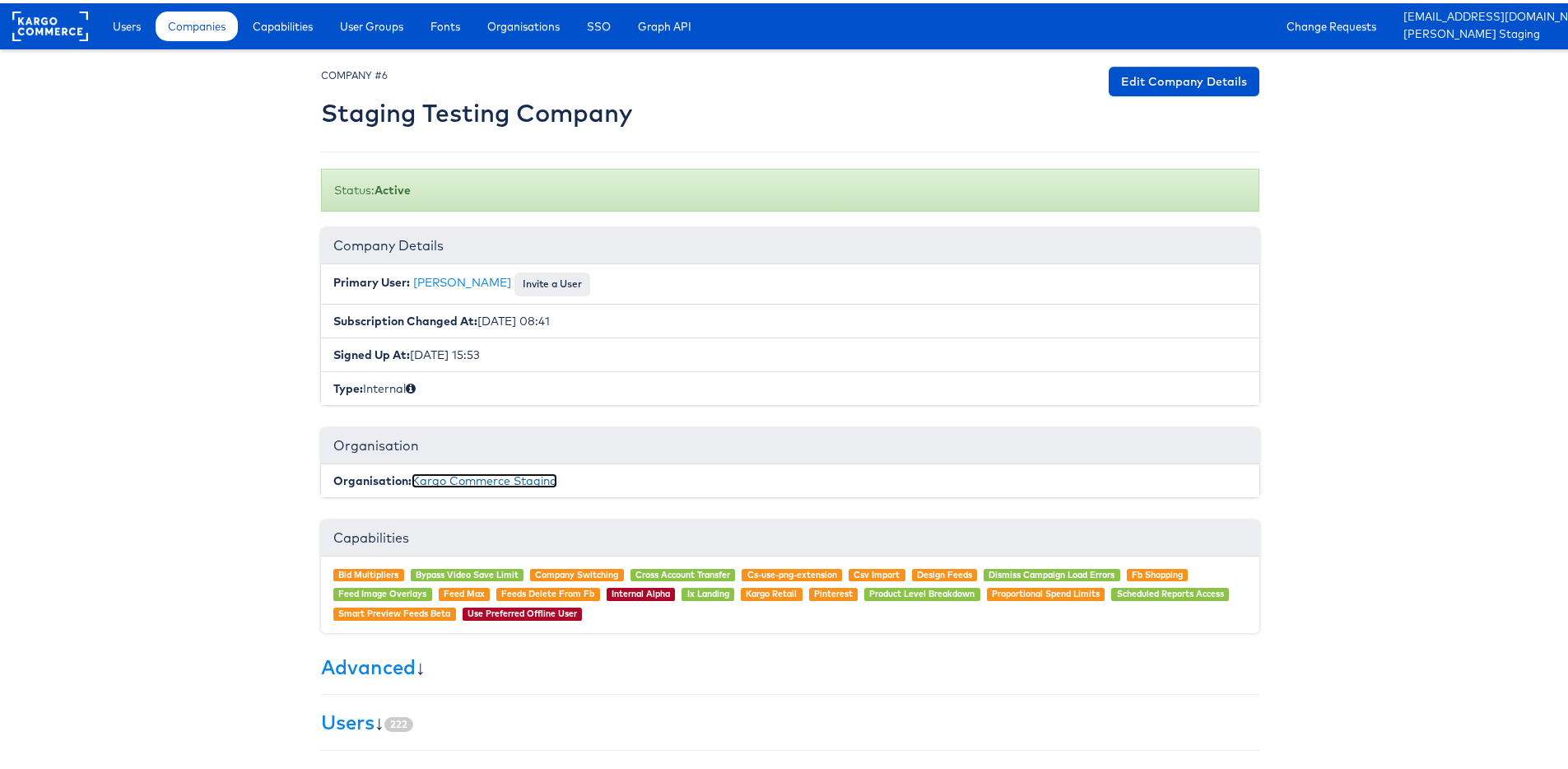
click at [521, 480] on link "Kargo Commerce Staging" at bounding box center [484, 477] width 146 height 15
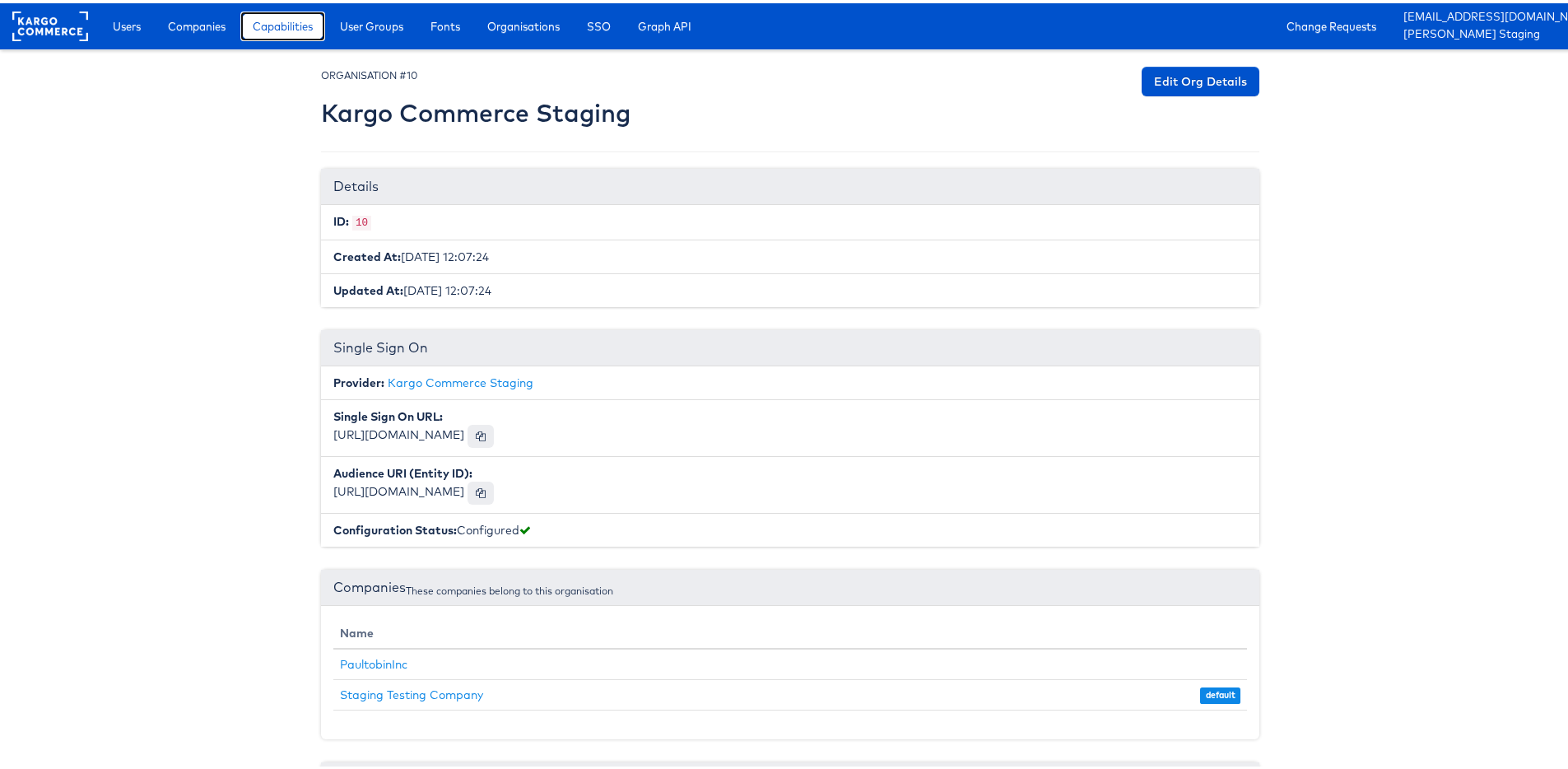
click at [293, 29] on span "Capabilities" at bounding box center [283, 23] width 60 height 17
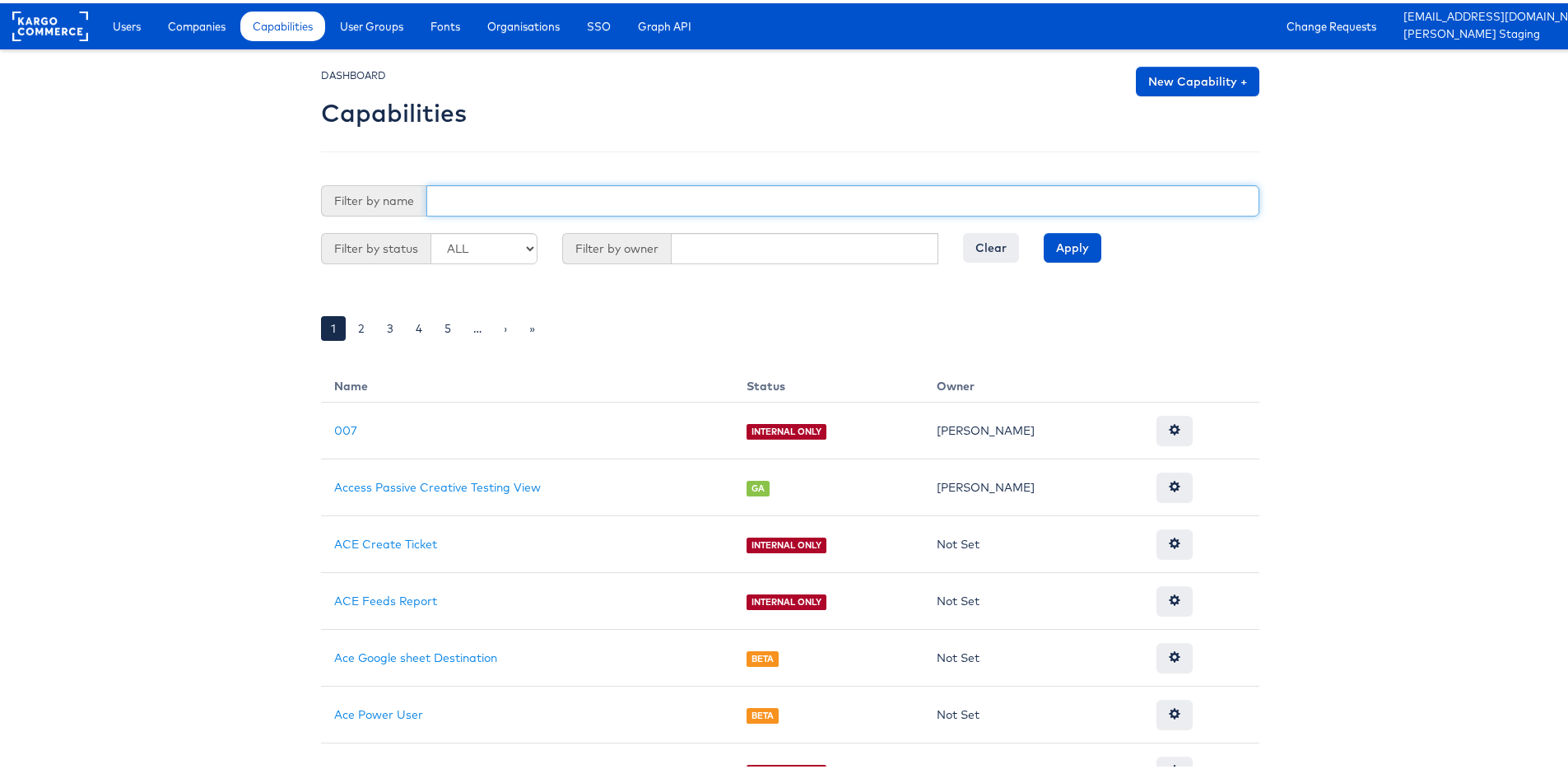
click at [470, 192] on input "text" at bounding box center [842, 198] width 833 height 32
type input "use"
click at [1044, 229] on input "Apply" at bounding box center [1073, 244] width 58 height 30
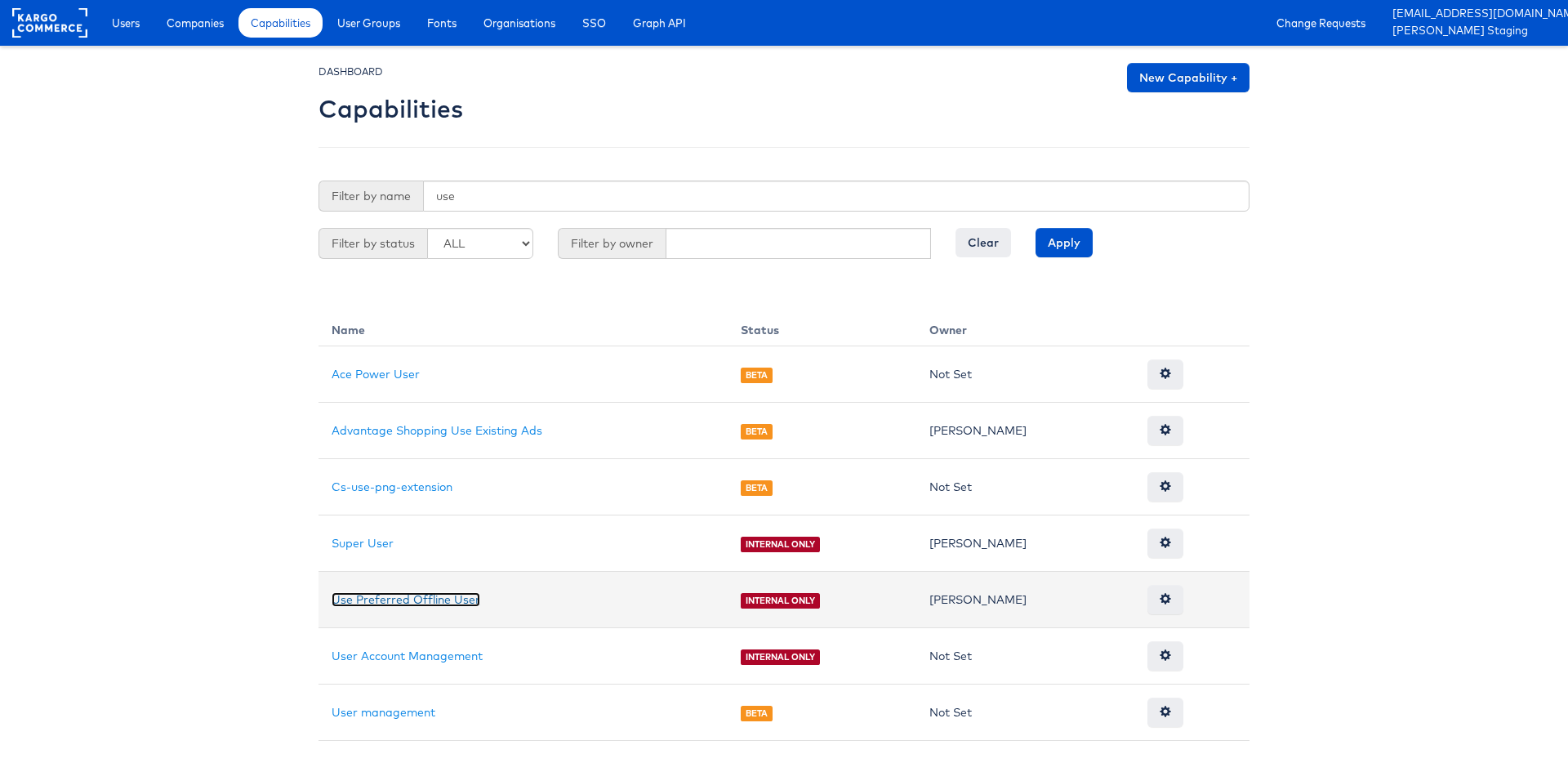
click at [421, 597] on link "Use Preferred Offline User" at bounding box center [405, 599] width 149 height 15
